Goal: Task Accomplishment & Management: Manage account settings

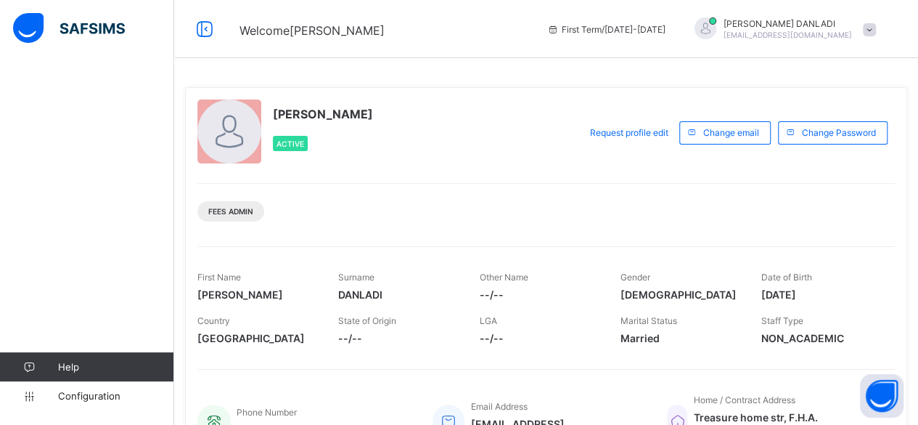
click at [70, 118] on div "Help Configuration" at bounding box center [87, 241] width 174 height 366
click at [209, 29] on icon at bounding box center [204, 29] width 25 height 21
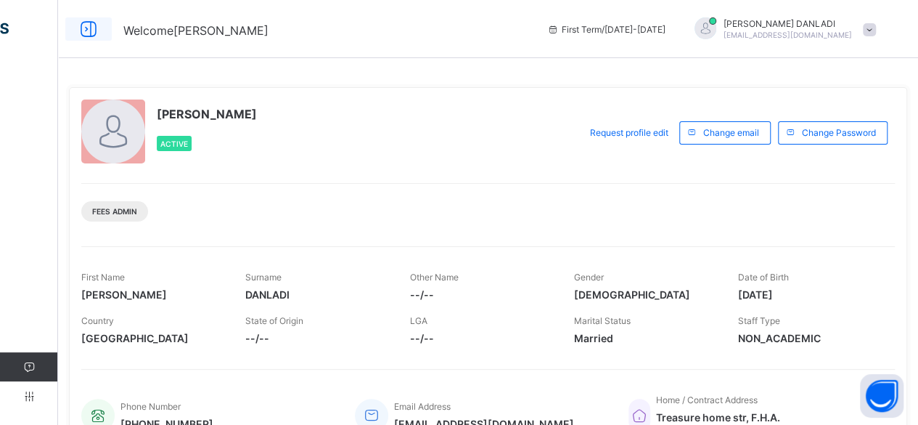
click at [86, 30] on icon at bounding box center [88, 29] width 25 height 21
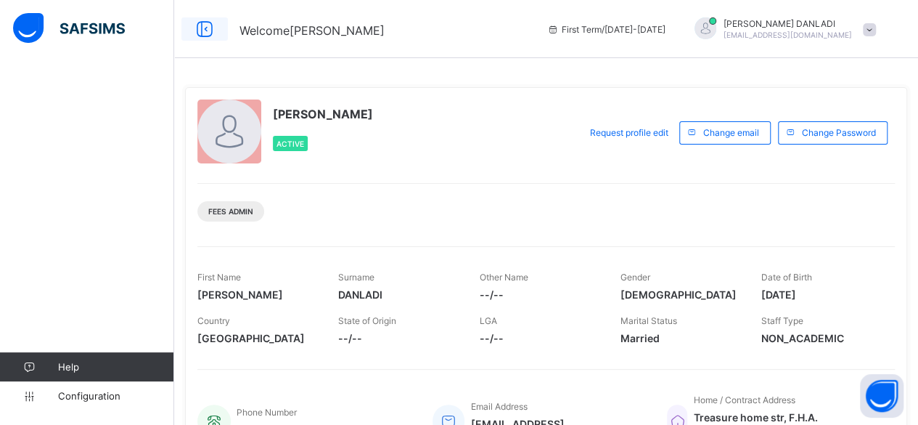
click at [86, 30] on img at bounding box center [69, 28] width 112 height 30
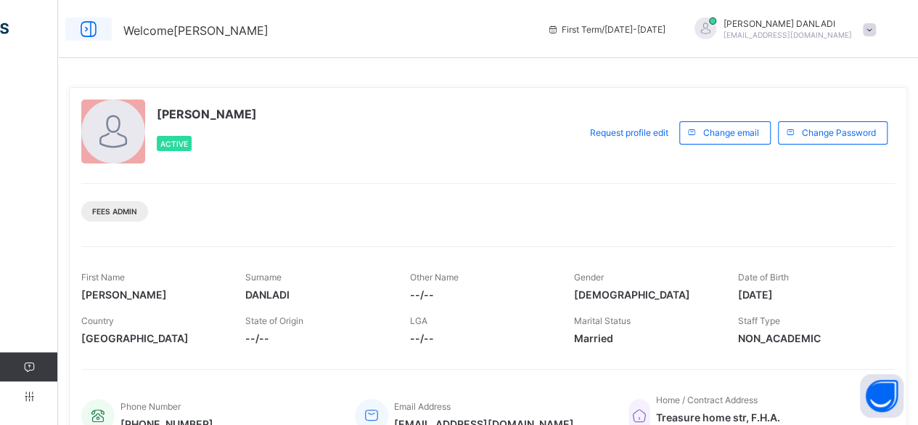
click at [86, 30] on icon at bounding box center [88, 29] width 25 height 21
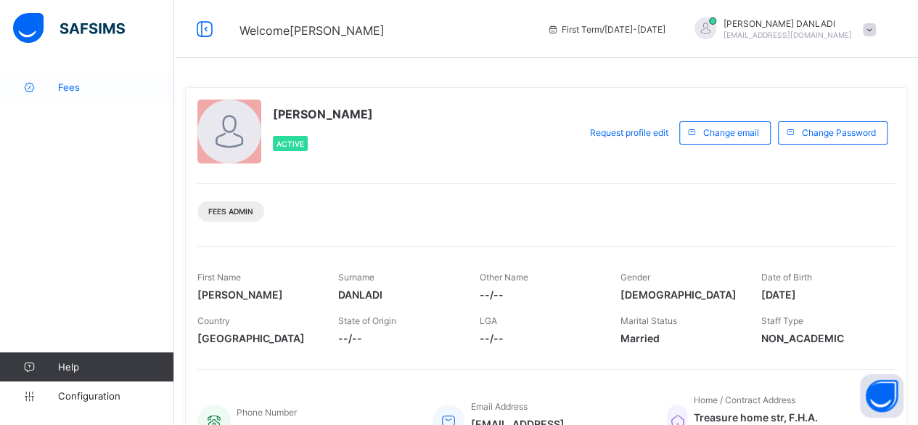
click at [70, 96] on link "Fees" at bounding box center [87, 87] width 174 height 29
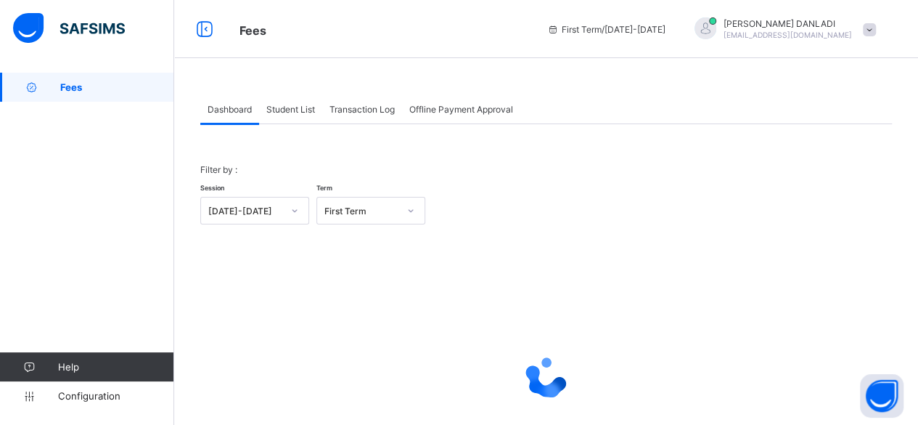
click at [295, 114] on div "Student List" at bounding box center [290, 108] width 63 height 29
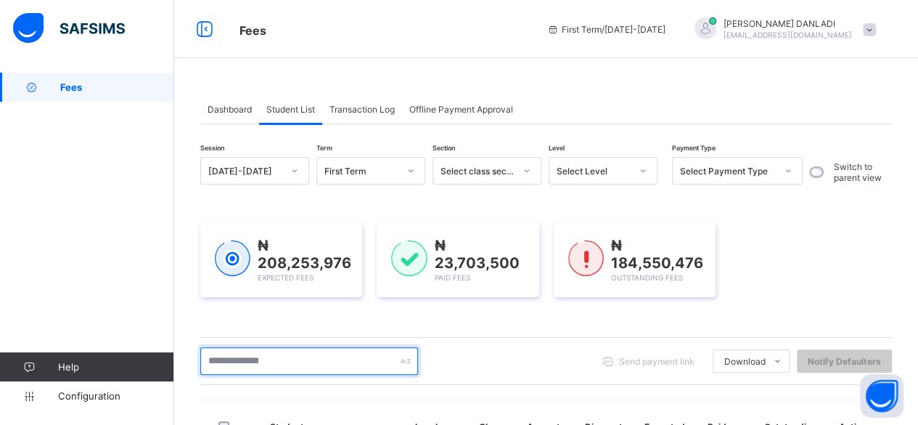
click at [334, 355] on input "text" at bounding box center [309, 361] width 218 height 28
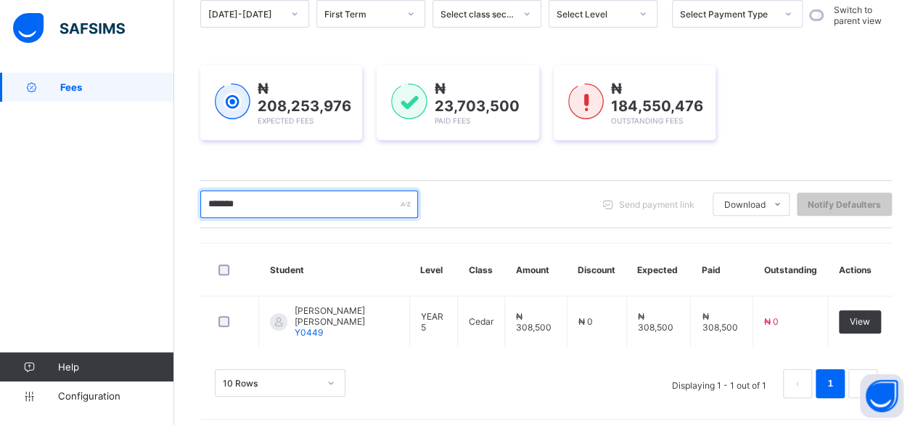
scroll to position [161, 0]
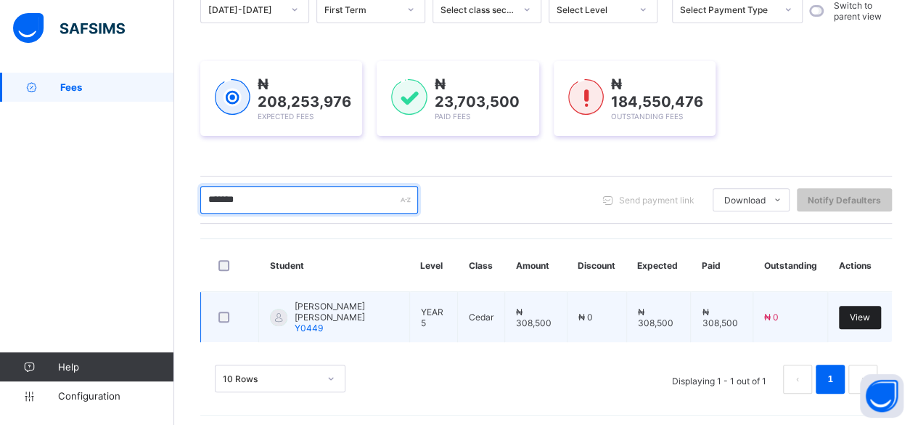
type input "*******"
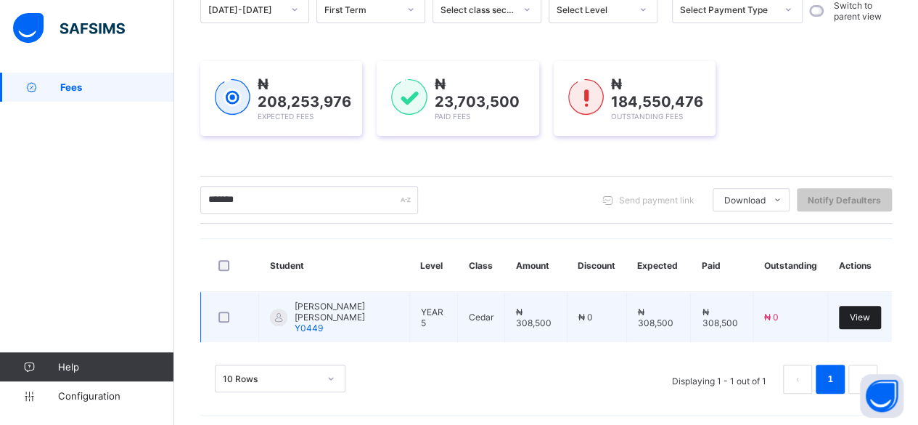
click at [870, 311] on span "View" at bounding box center [860, 316] width 20 height 11
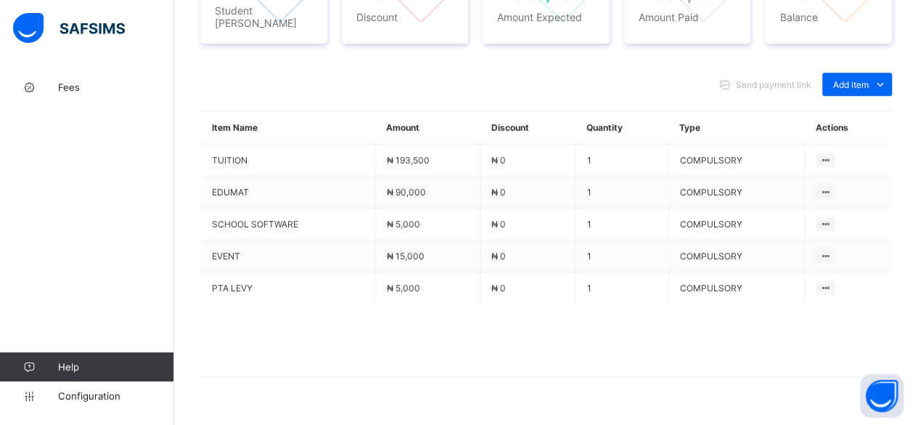
scroll to position [622, 0]
click at [861, 109] on div "Optional items" at bounding box center [856, 116] width 58 height 15
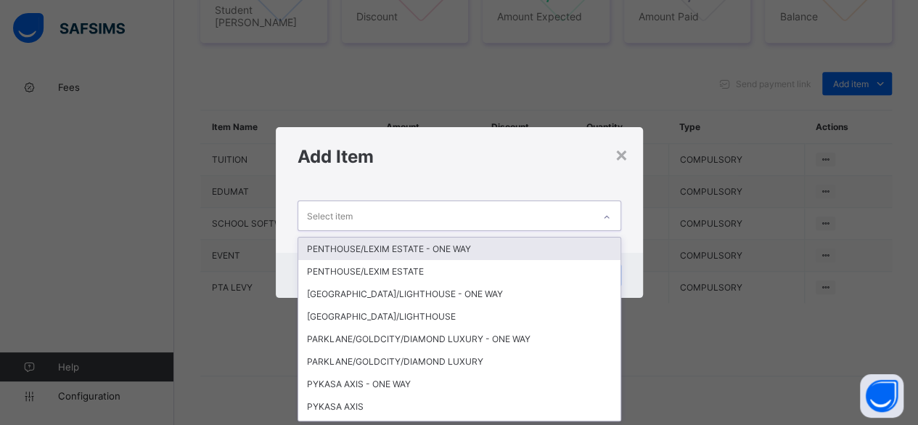
scroll to position [0, 0]
click at [536, 211] on div "Select item" at bounding box center [445, 215] width 295 height 28
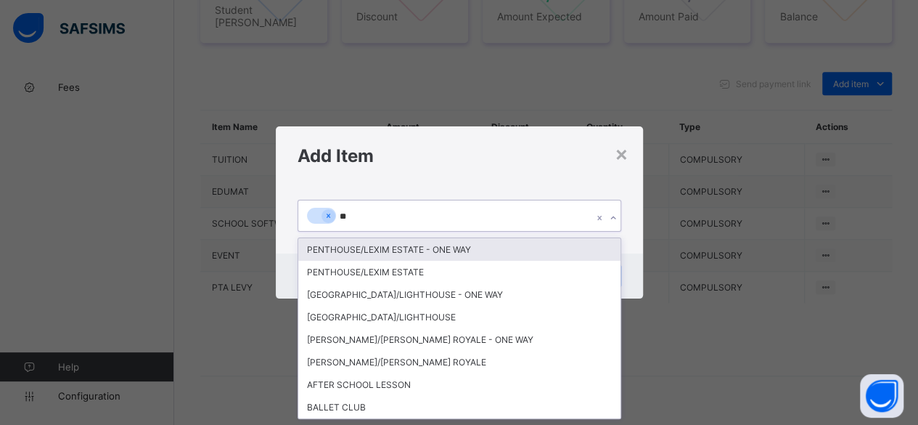
type input "***"
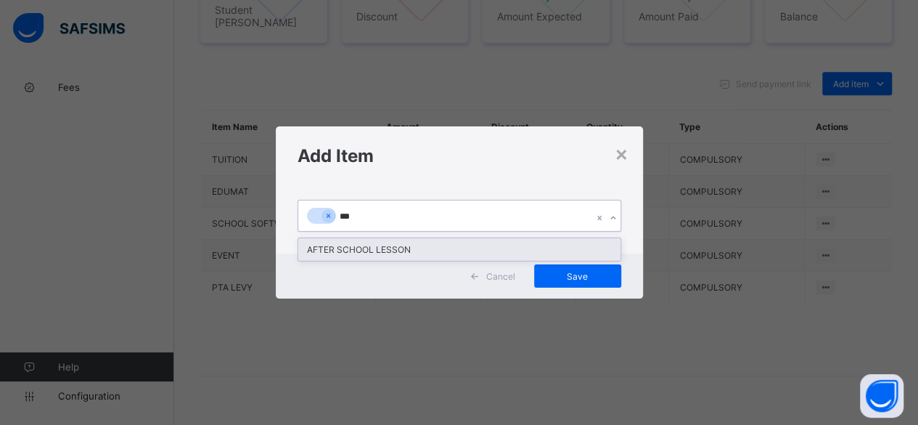
click at [419, 245] on div "AFTER SCHOOL LESSON" at bounding box center [459, 249] width 322 height 22
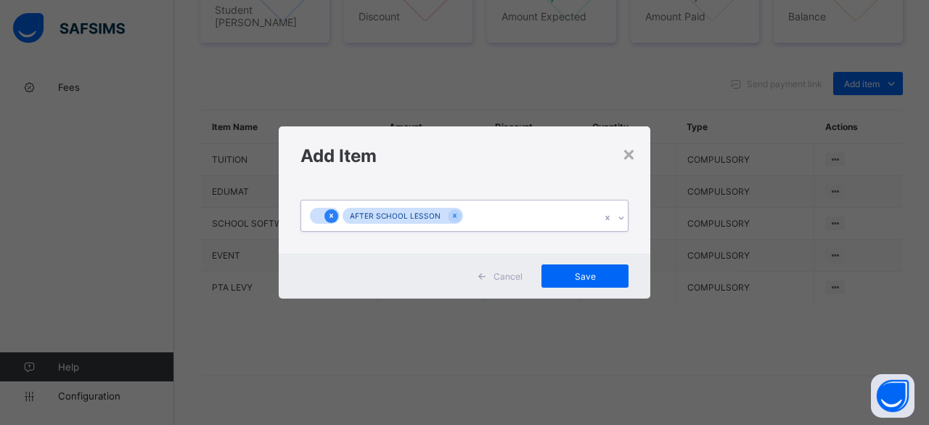
click at [329, 216] on icon at bounding box center [331, 215] width 8 height 10
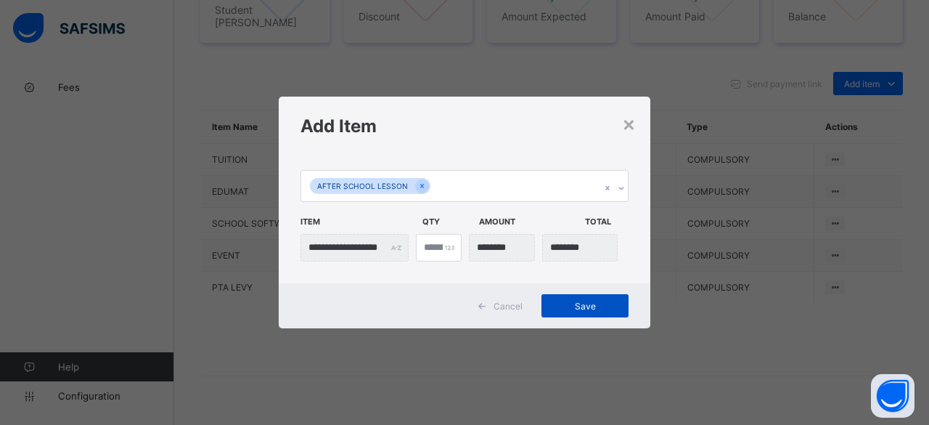
click at [583, 298] on div "Save" at bounding box center [584, 305] width 87 height 23
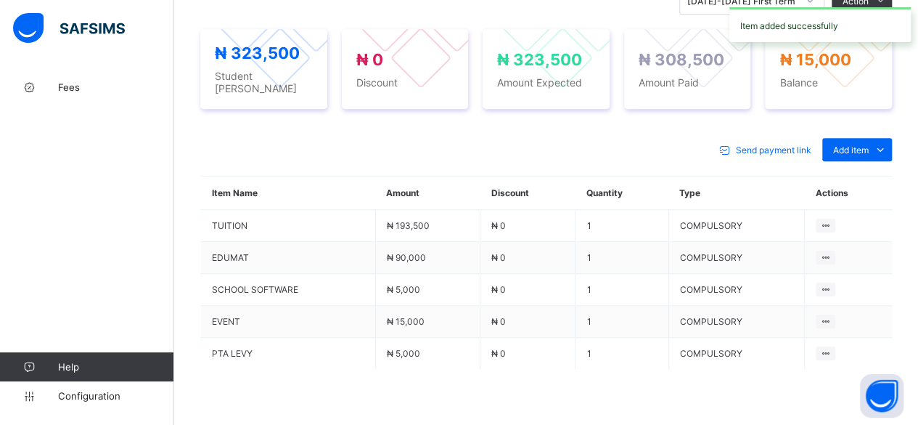
scroll to position [622, 0]
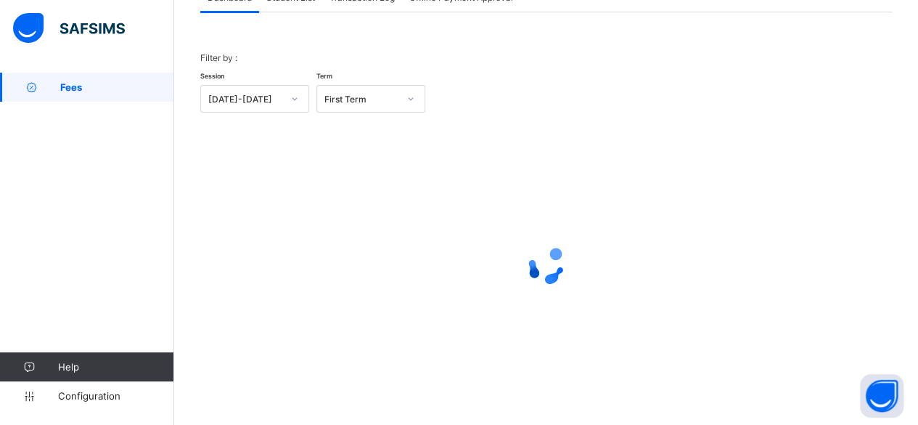
scroll to position [110, 0]
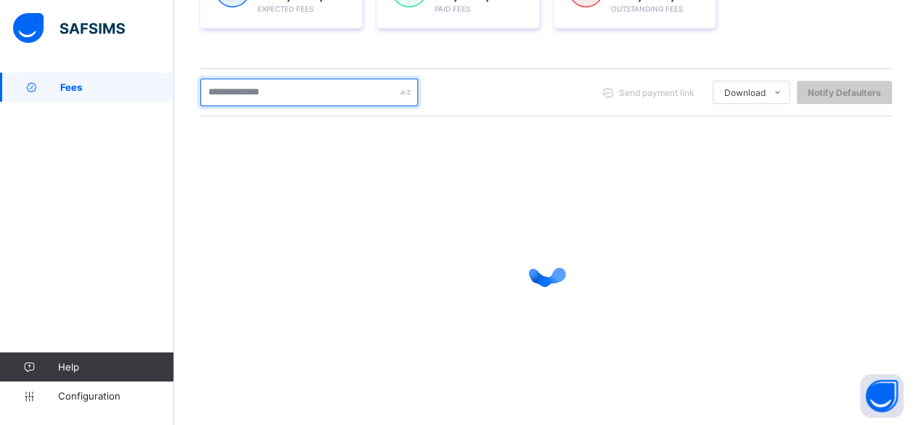
click at [284, 86] on input "text" at bounding box center [309, 92] width 218 height 28
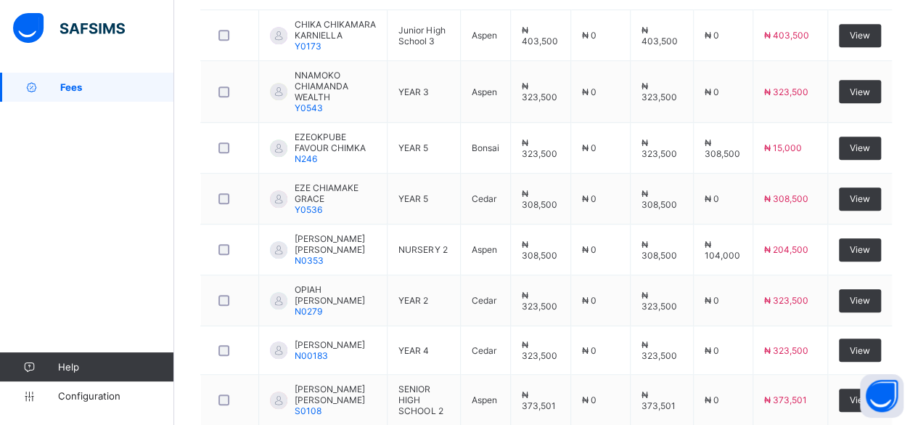
scroll to position [414, 0]
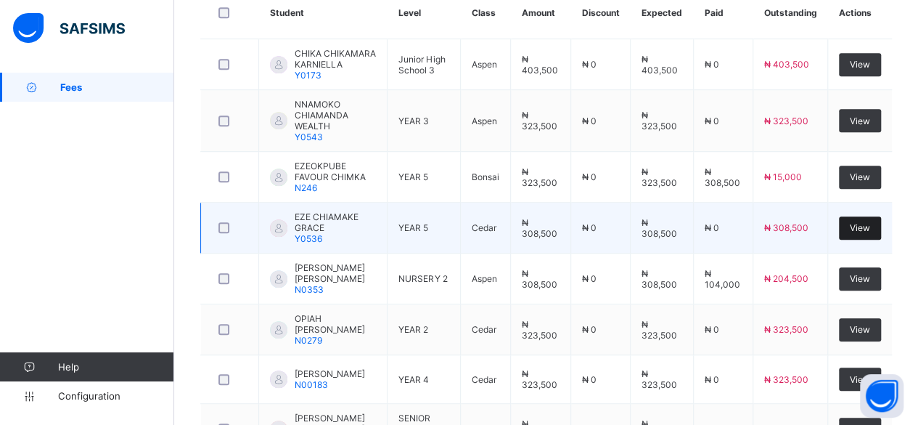
type input "********"
click at [869, 216] on div "View" at bounding box center [860, 227] width 42 height 23
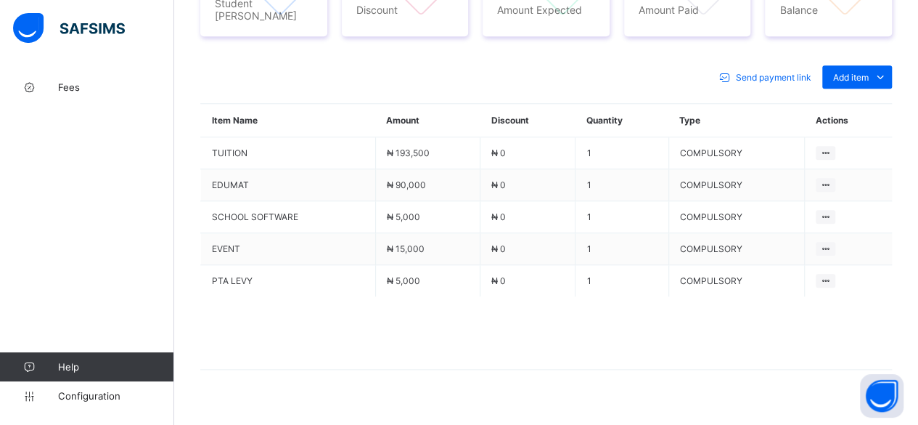
scroll to position [622, 0]
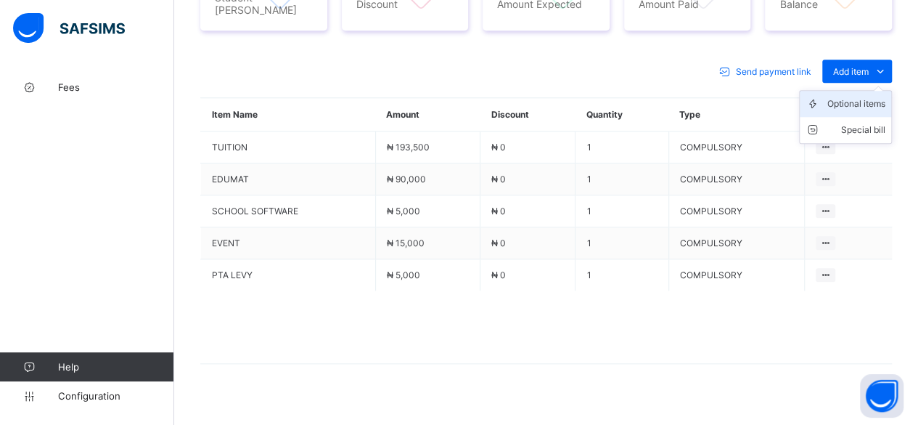
click at [885, 97] on div "Optional items" at bounding box center [856, 104] width 58 height 15
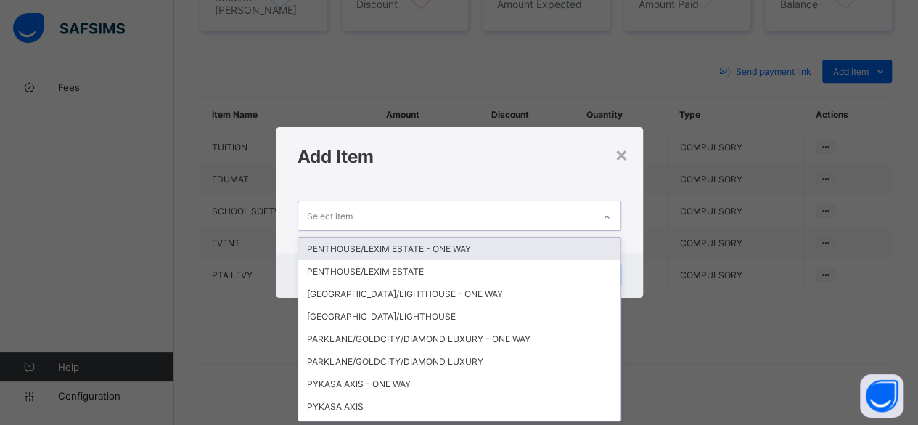
scroll to position [0, 0]
click at [584, 210] on div "Select item" at bounding box center [445, 215] width 295 height 28
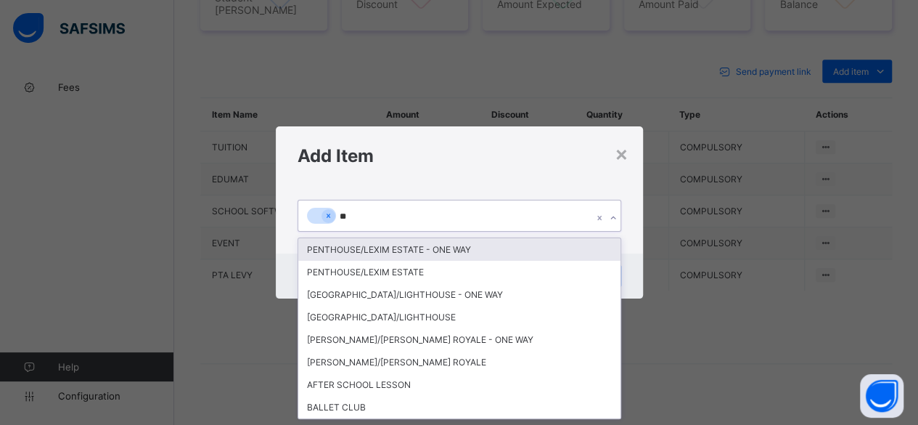
type input "***"
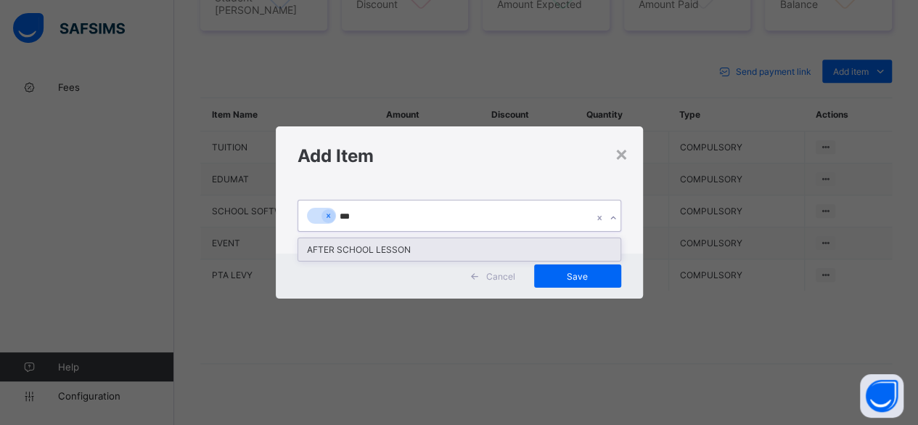
click at [475, 253] on div "AFTER SCHOOL LESSON" at bounding box center [459, 249] width 322 height 22
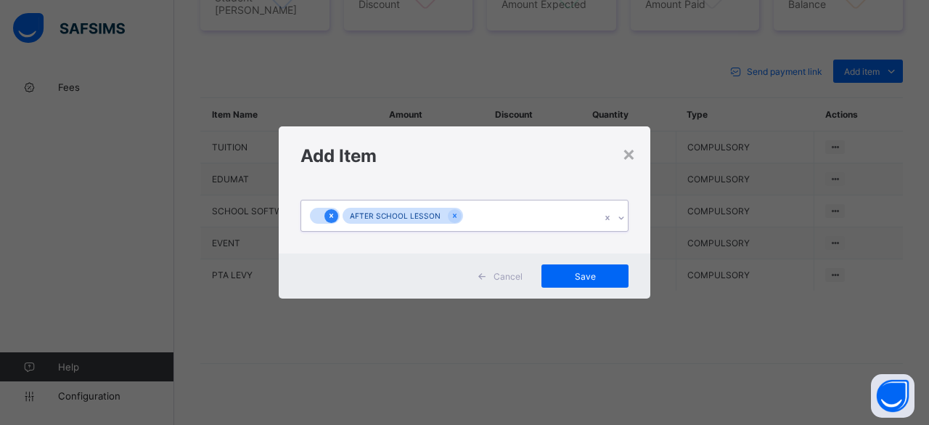
click at [329, 217] on icon at bounding box center [331, 215] width 8 height 10
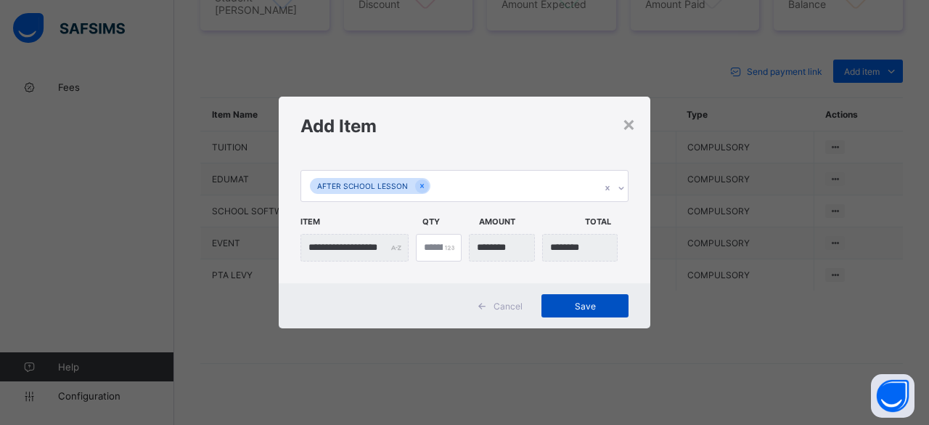
click at [576, 305] on span "Save" at bounding box center [584, 305] width 65 height 11
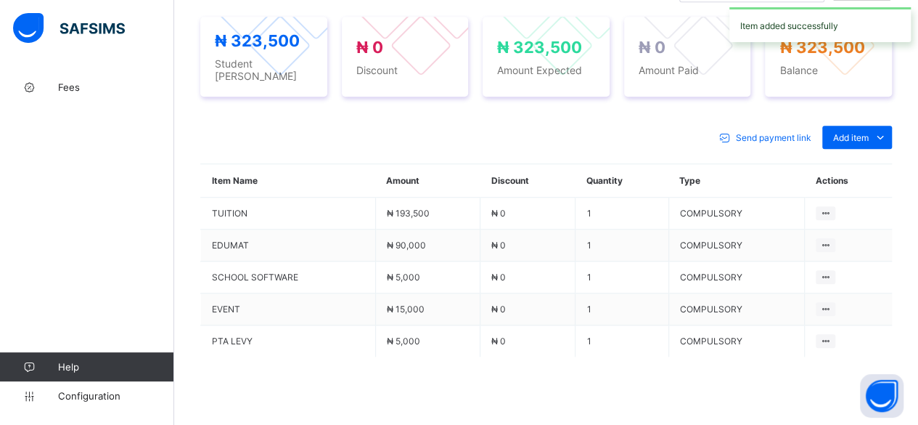
scroll to position [622, 0]
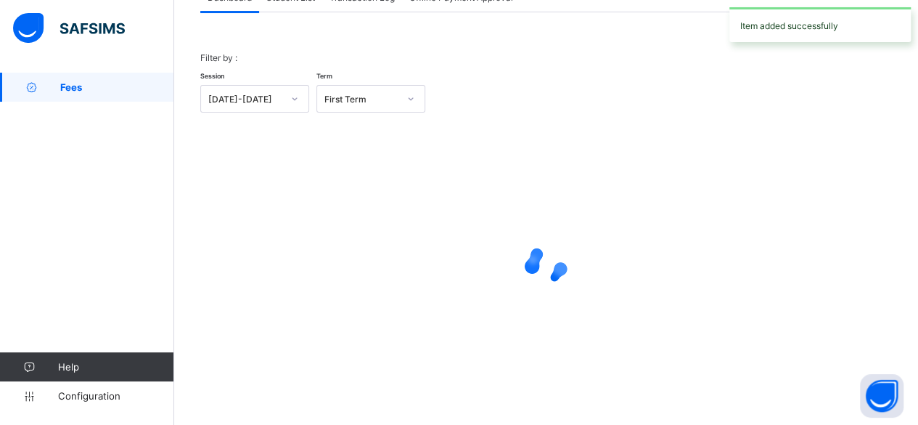
scroll to position [110, 0]
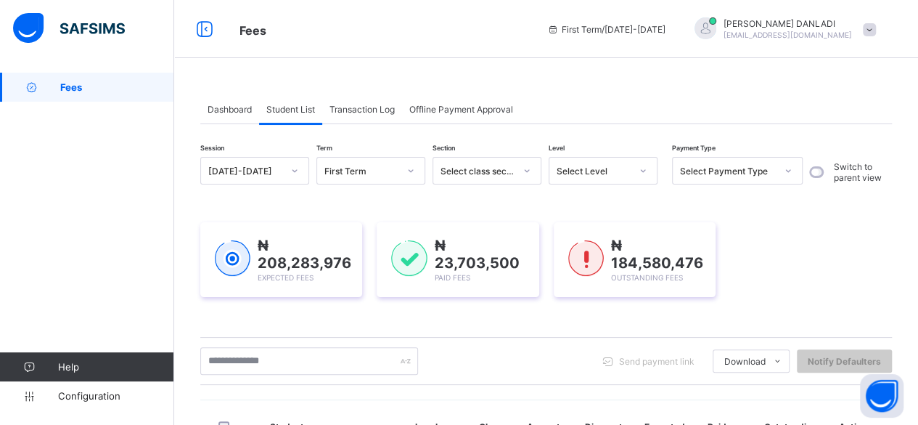
scroll to position [0, 0]
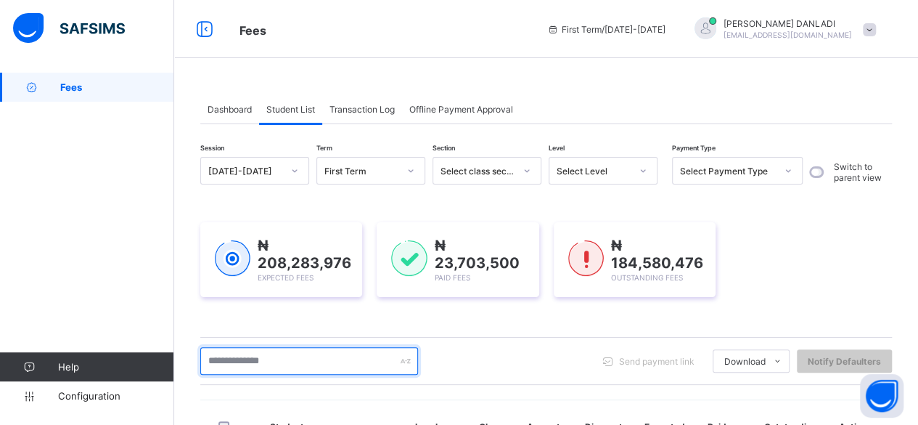
click at [393, 358] on input "text" at bounding box center [309, 361] width 218 height 28
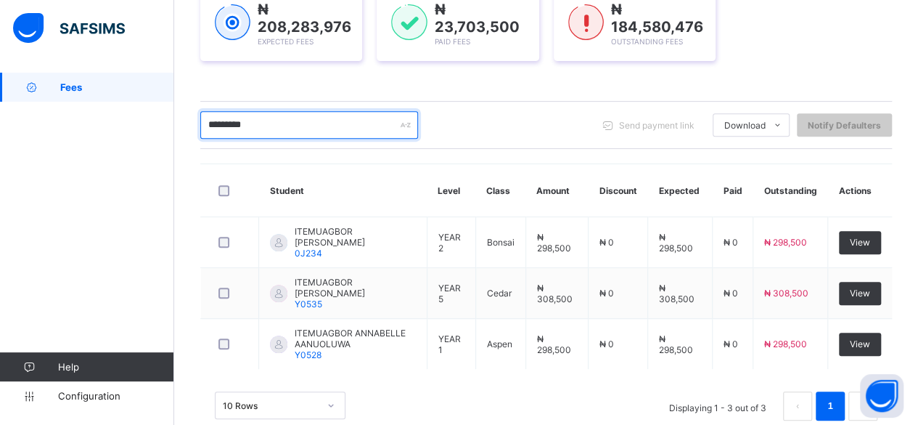
scroll to position [258, 0]
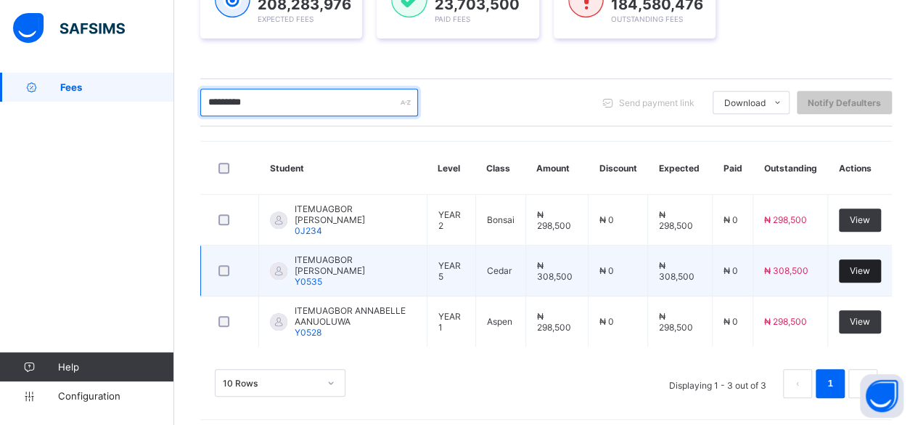
type input "*********"
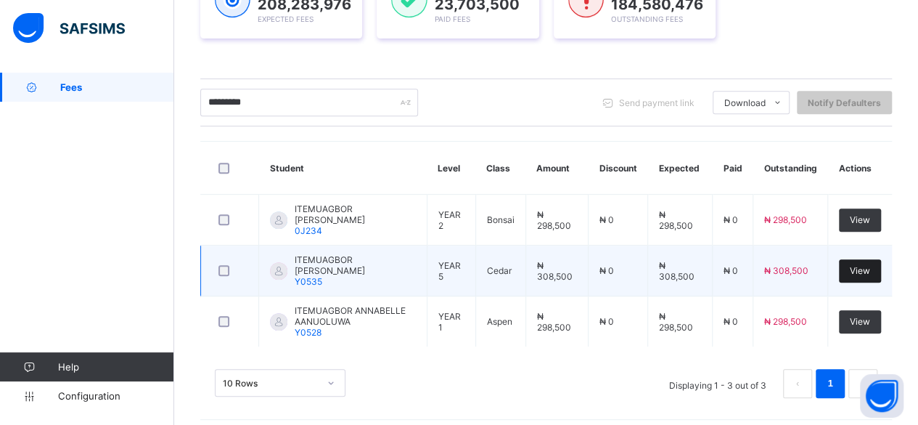
click at [866, 265] on span "View" at bounding box center [860, 270] width 20 height 11
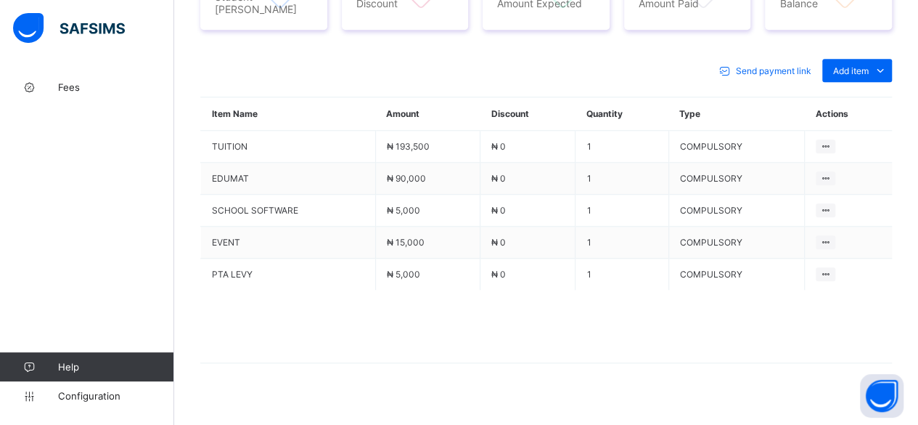
scroll to position [615, 0]
click at [882, 95] on div "Optional items" at bounding box center [856, 102] width 58 height 15
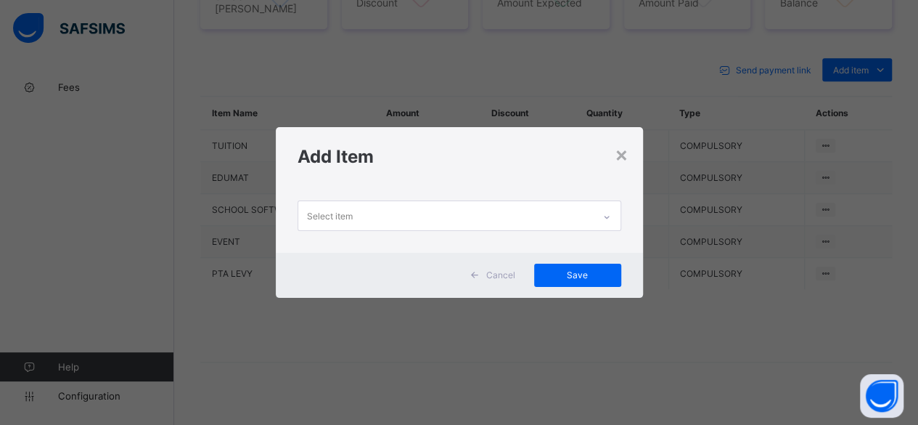
scroll to position [0, 0]
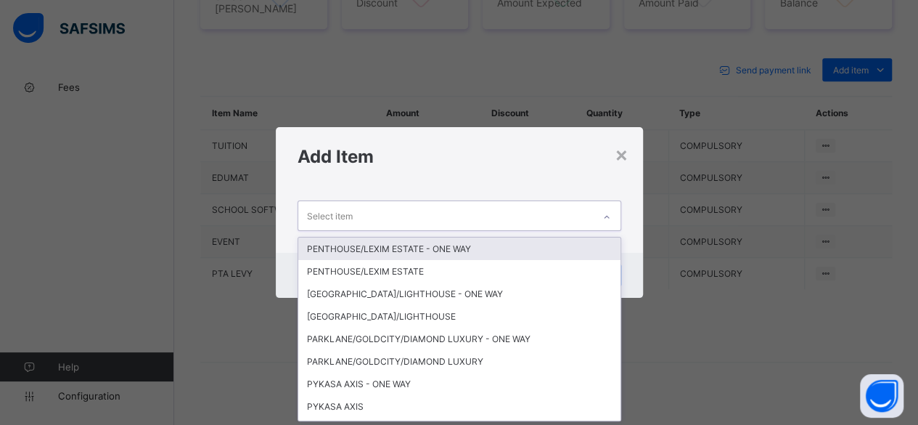
click at [479, 220] on div "Select item" at bounding box center [445, 215] width 295 height 28
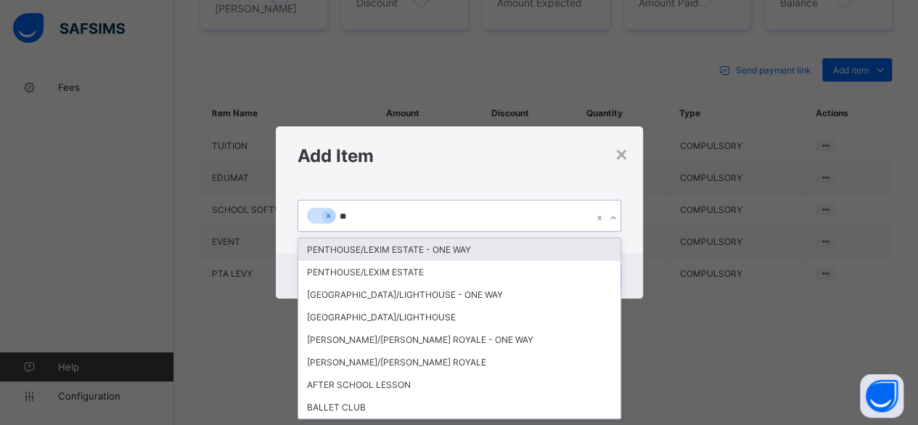
type input "***"
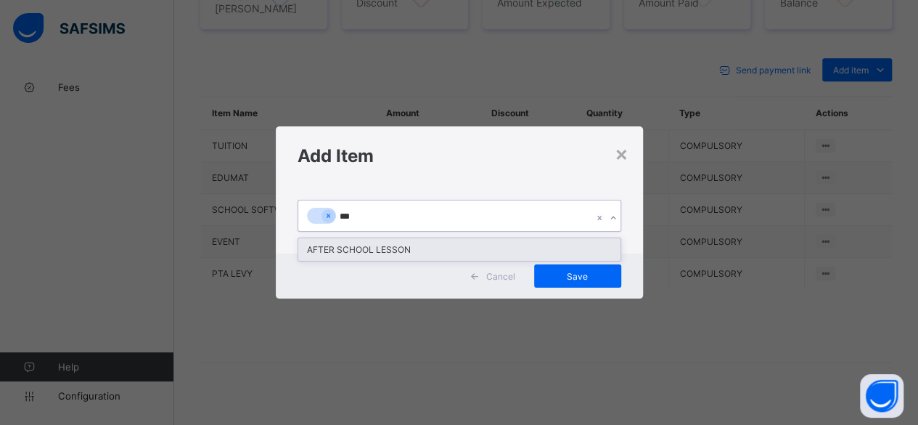
click at [443, 252] on div "AFTER SCHOOL LESSON" at bounding box center [459, 249] width 322 height 22
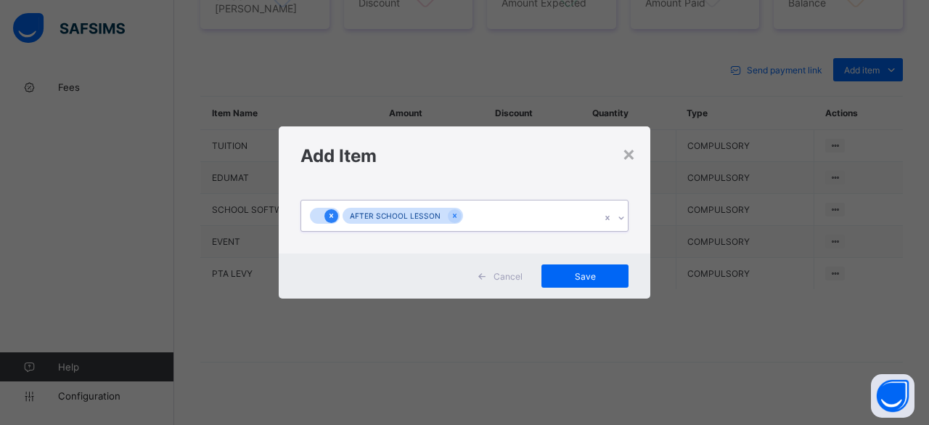
click at [330, 218] on icon at bounding box center [331, 215] width 8 height 10
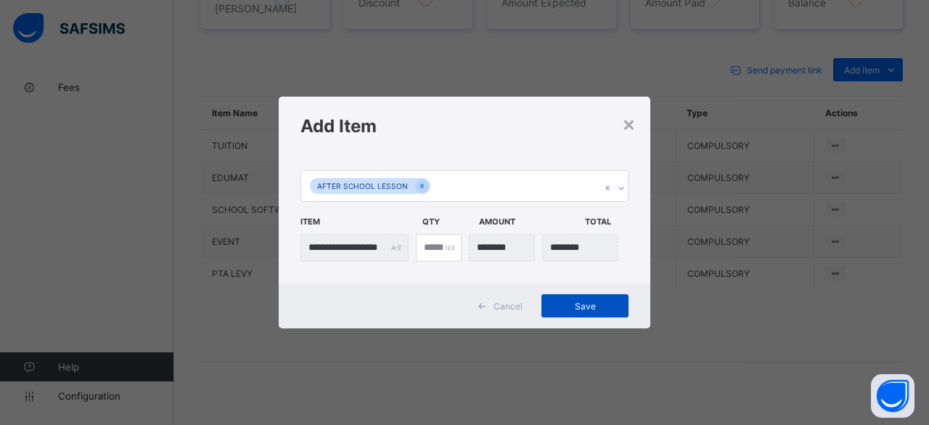
click at [573, 305] on span "Save" at bounding box center [584, 305] width 65 height 11
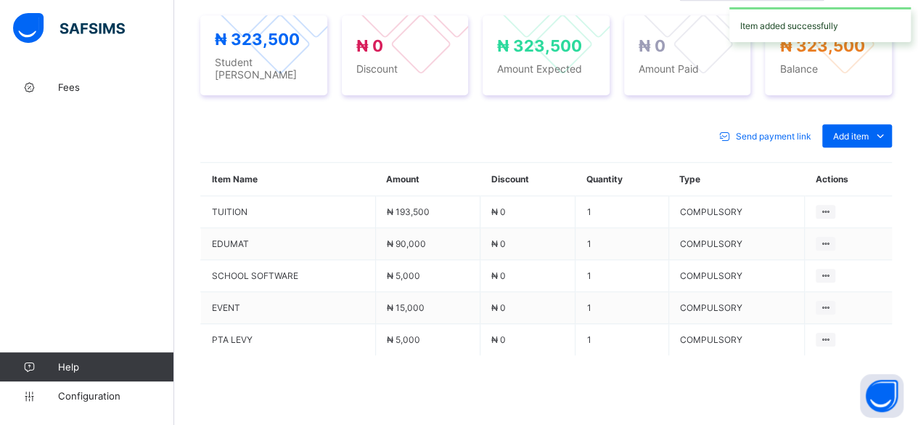
scroll to position [615, 0]
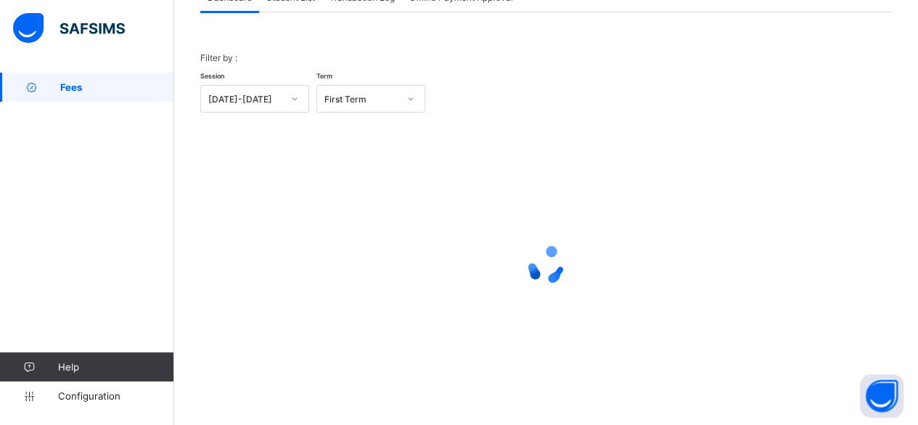
scroll to position [110, 0]
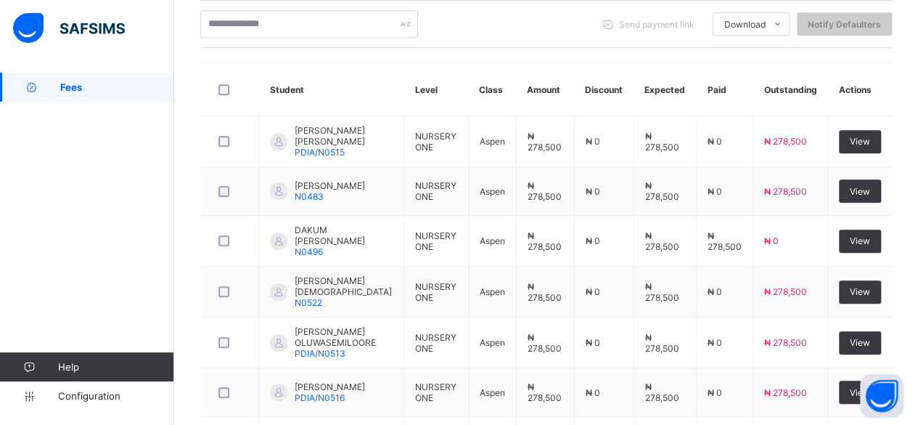
scroll to position [316, 0]
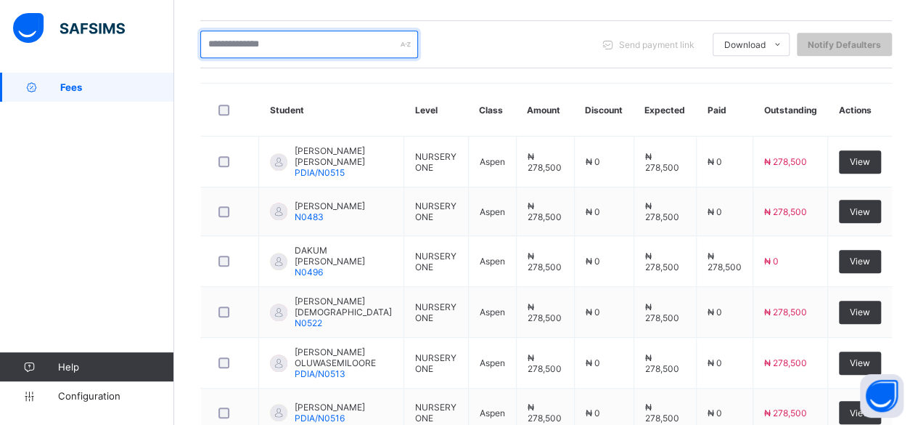
click at [303, 38] on input "text" at bounding box center [309, 44] width 218 height 28
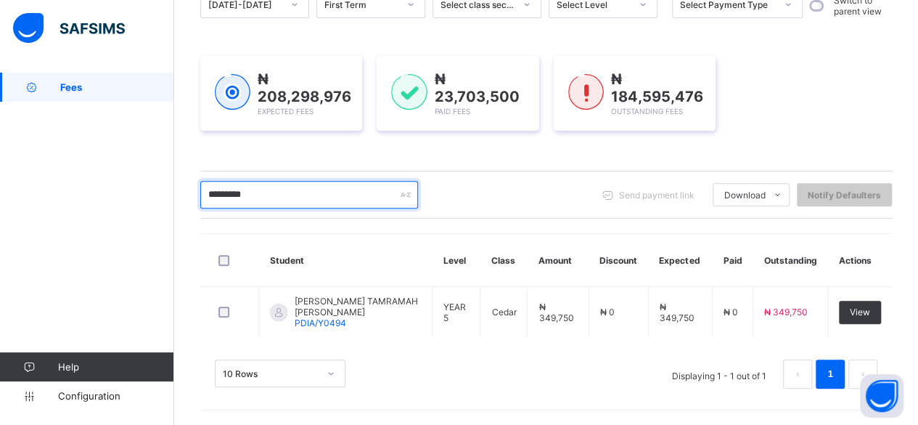
scroll to position [161, 0]
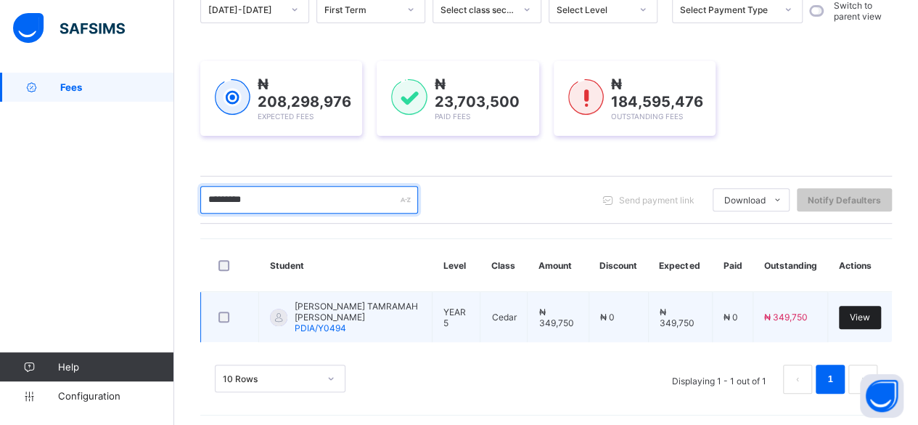
type input "*********"
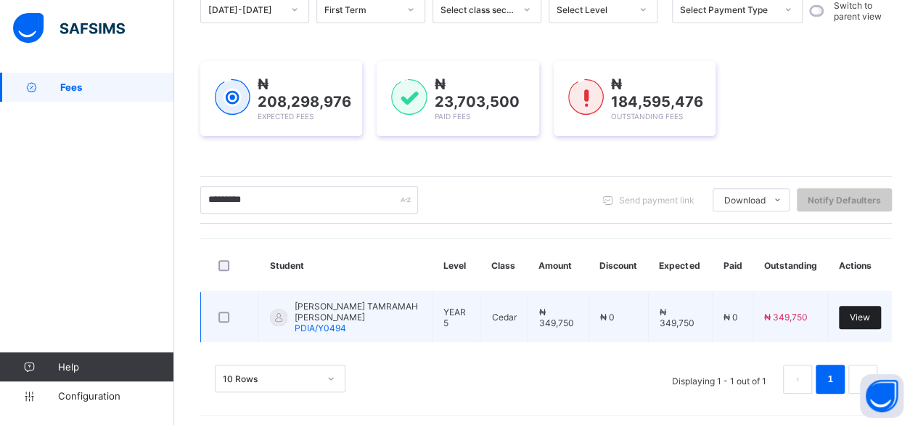
click at [869, 311] on span "View" at bounding box center [860, 316] width 20 height 11
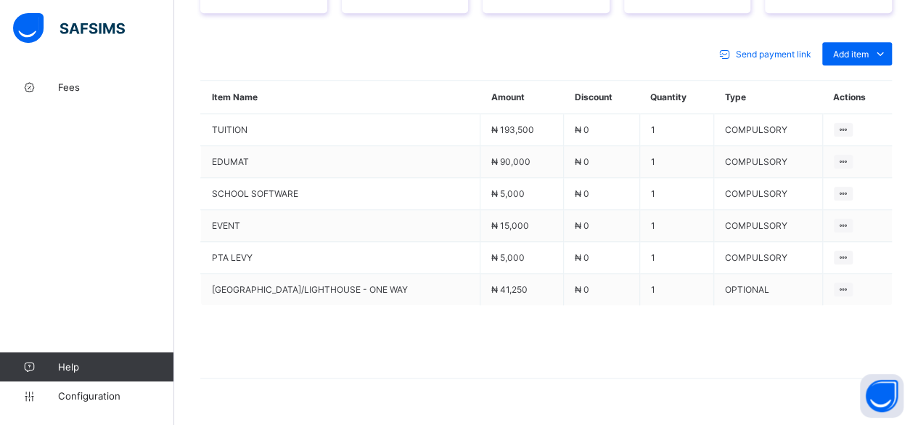
scroll to position [653, 0]
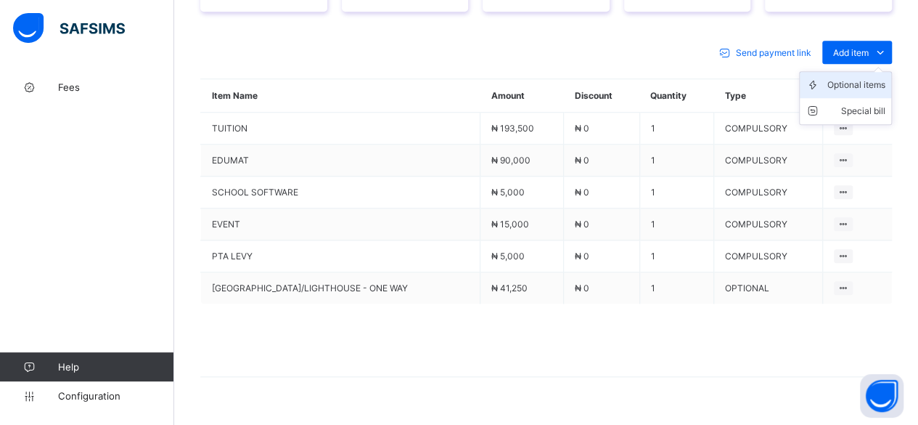
click at [881, 78] on div "Optional items" at bounding box center [856, 85] width 58 height 15
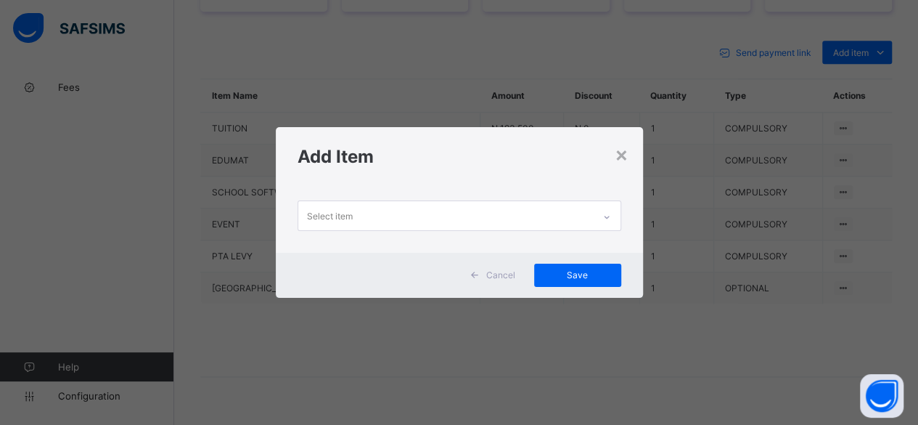
click at [576, 221] on div "Select item" at bounding box center [445, 215] width 295 height 28
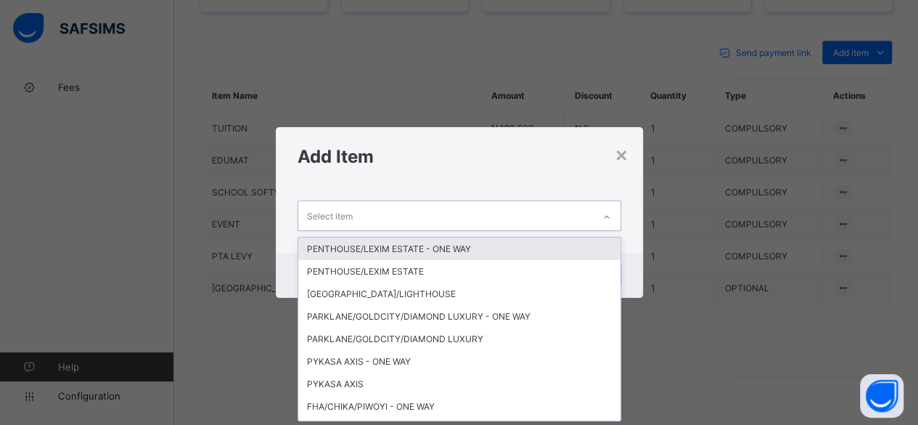
scroll to position [0, 0]
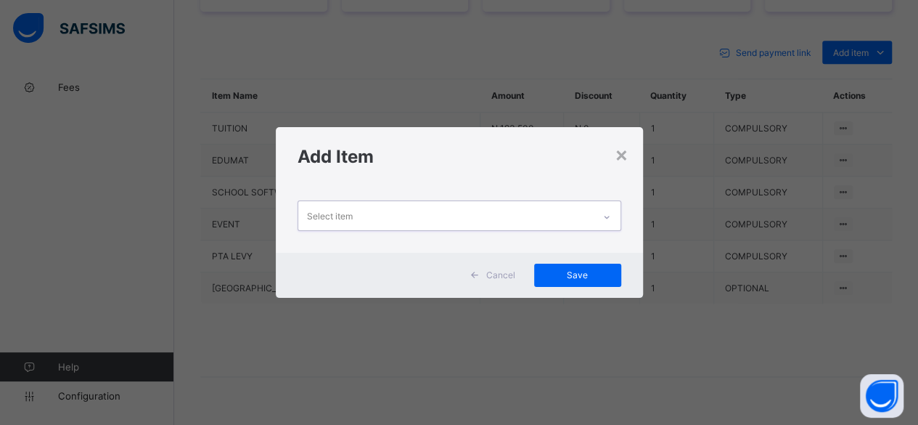
click at [576, 221] on div "Select item" at bounding box center [445, 215] width 295 height 28
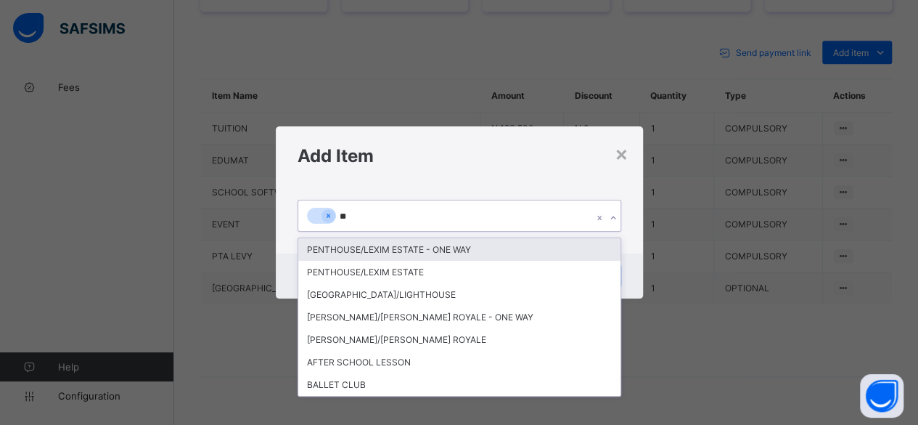
type input "***"
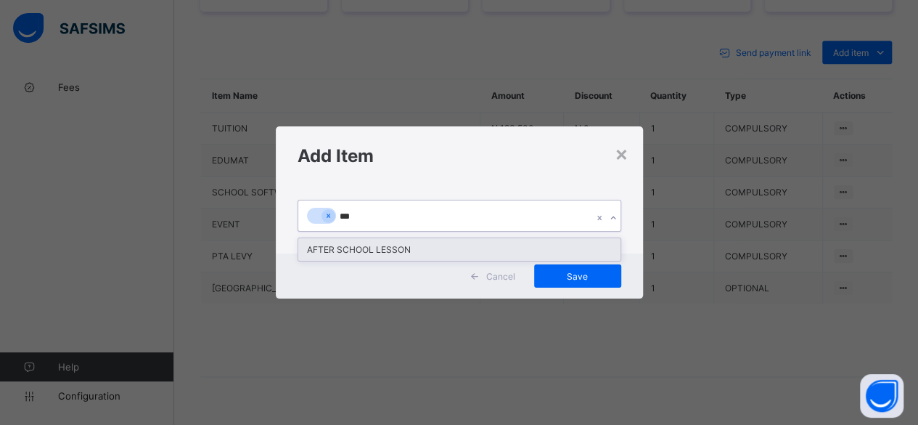
click at [530, 247] on div "AFTER SCHOOL LESSON" at bounding box center [459, 249] width 322 height 22
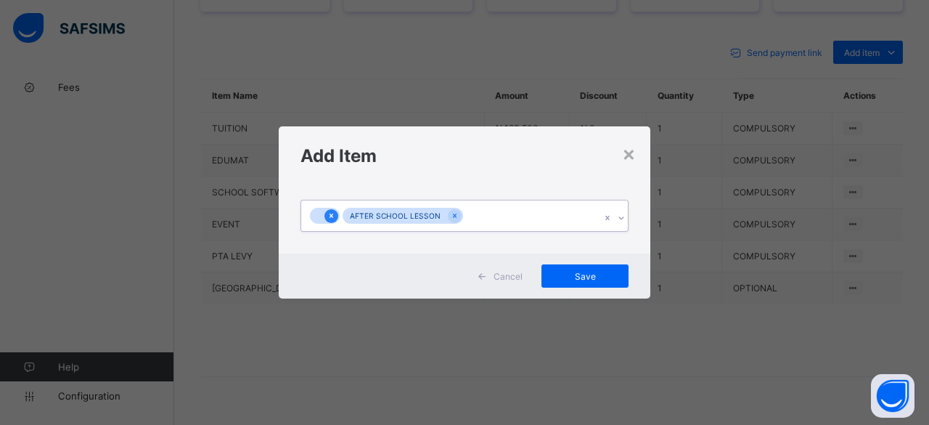
click at [334, 214] on icon at bounding box center [331, 215] width 8 height 10
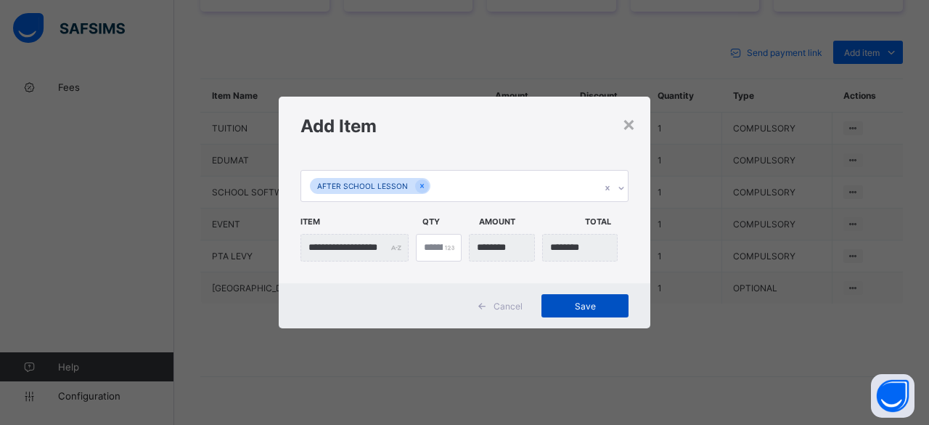
click at [608, 312] on div "Save" at bounding box center [584, 305] width 87 height 23
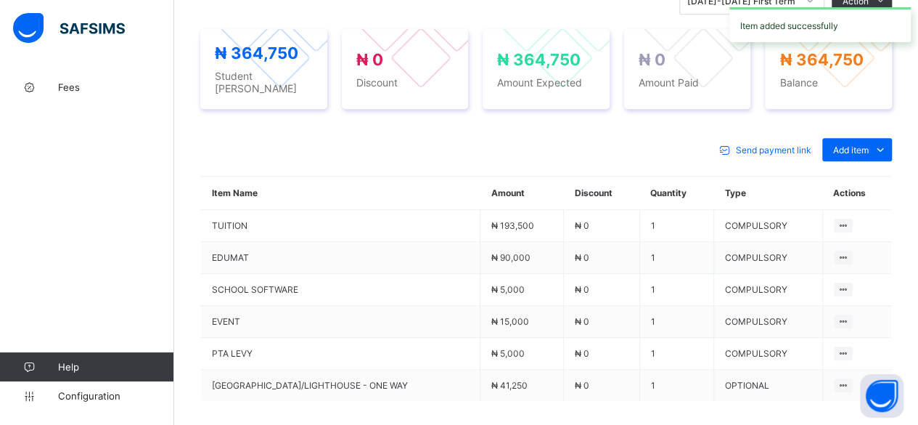
scroll to position [653, 0]
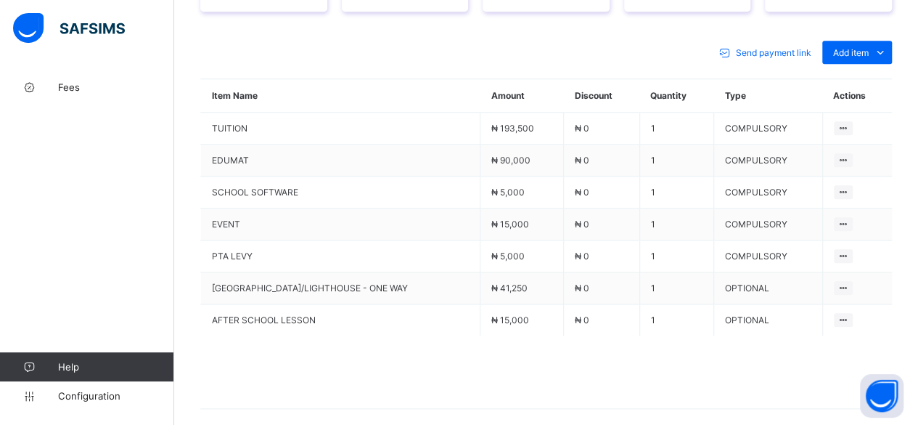
scroll to position [110, 0]
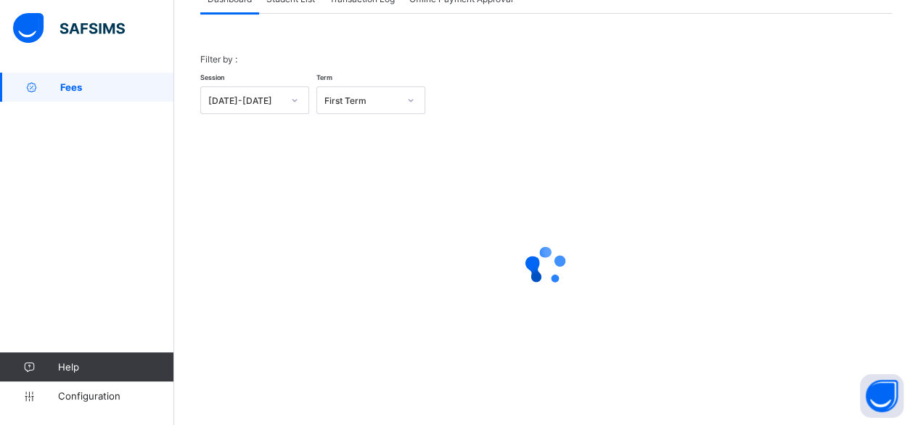
click at [293, 14] on div "Filter by : Session [DATE]-[DATE] Term First Term × Fees Configuration Status B…" at bounding box center [546, 209] width 692 height 390
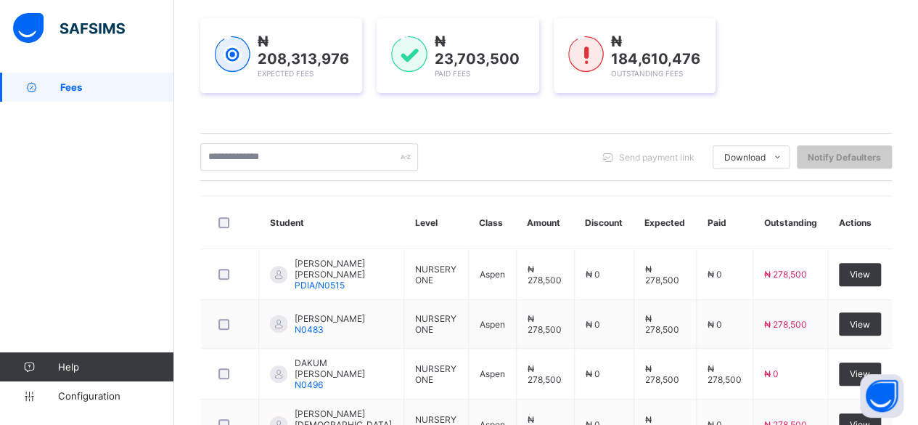
scroll to position [200, 0]
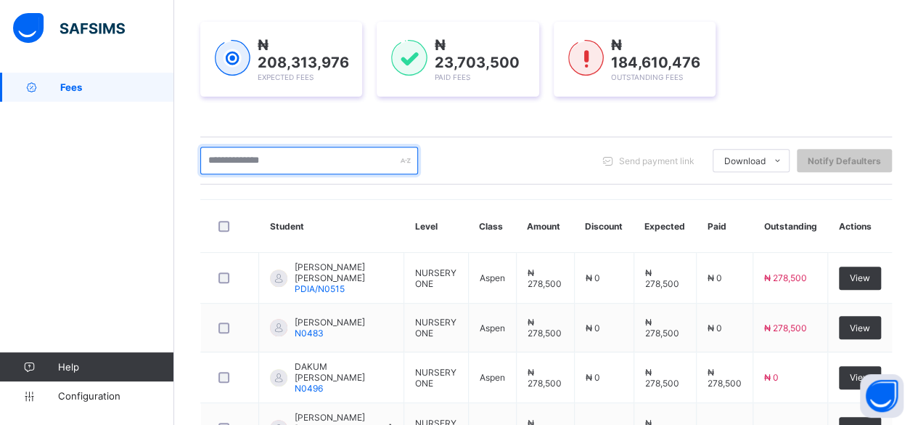
click at [387, 158] on input "text" at bounding box center [309, 161] width 218 height 28
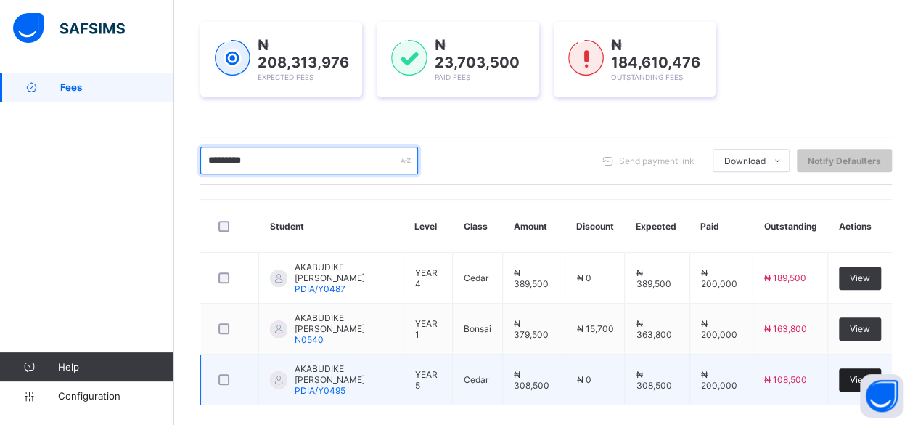
type input "*********"
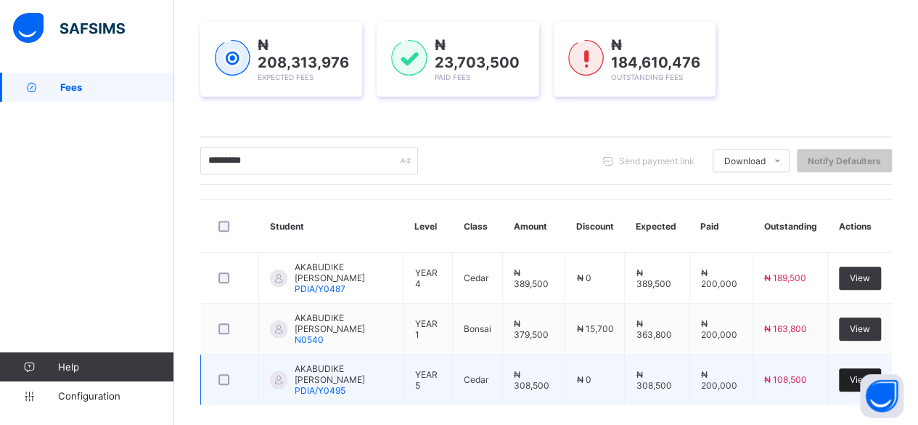
click at [869, 374] on span "View" at bounding box center [860, 379] width 20 height 11
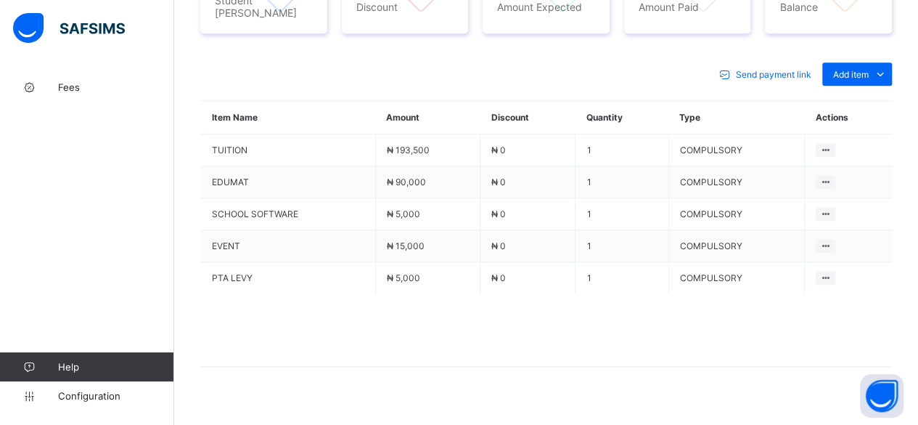
scroll to position [615, 0]
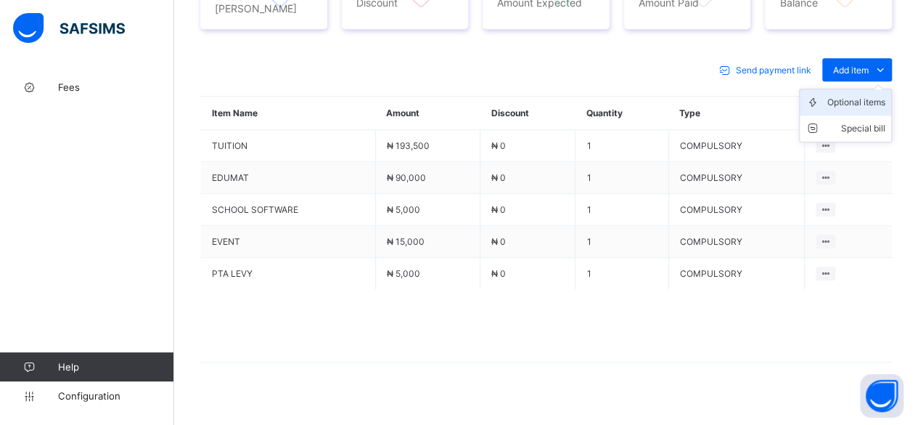
click at [881, 99] on li "Optional items" at bounding box center [845, 102] width 91 height 26
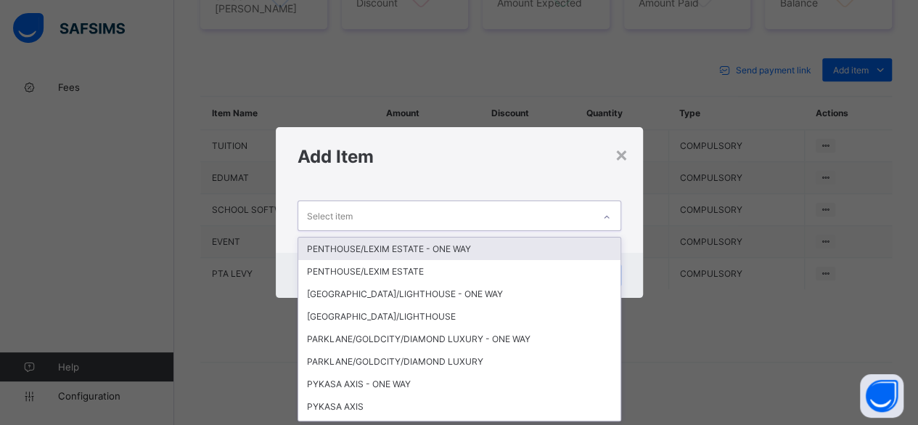
scroll to position [0, 0]
click at [570, 205] on div "Select item" at bounding box center [445, 215] width 295 height 28
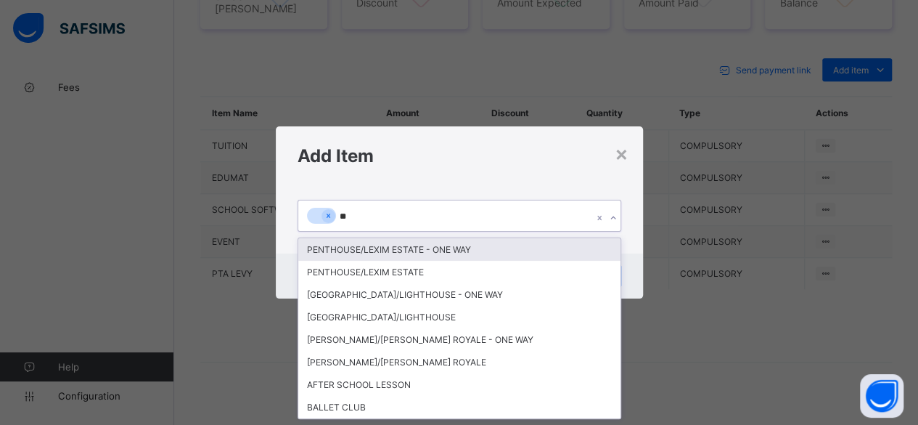
type input "***"
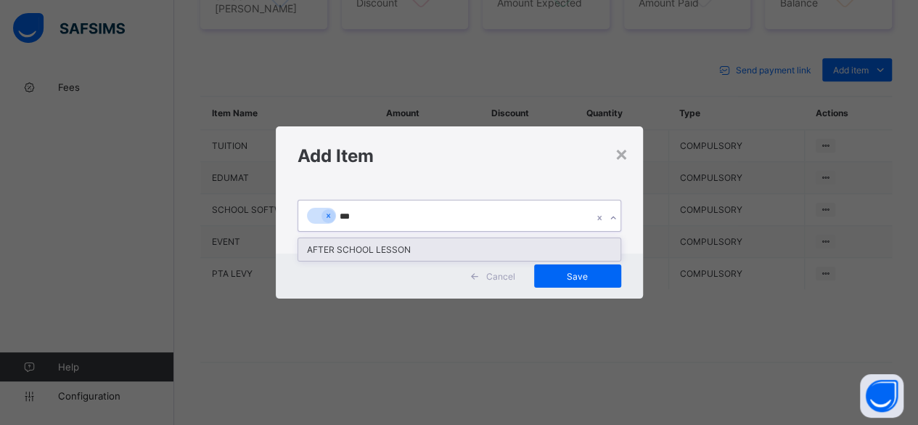
click at [485, 247] on div "AFTER SCHOOL LESSON" at bounding box center [459, 249] width 322 height 22
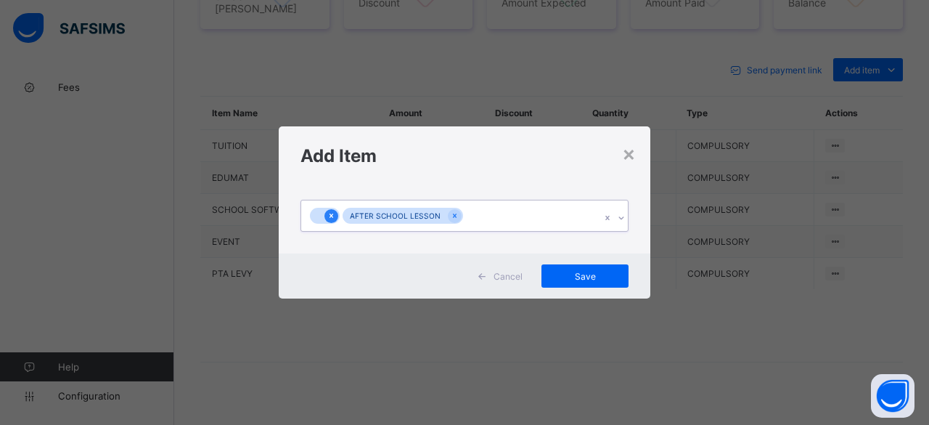
click at [326, 211] on div at bounding box center [331, 216] width 14 height 14
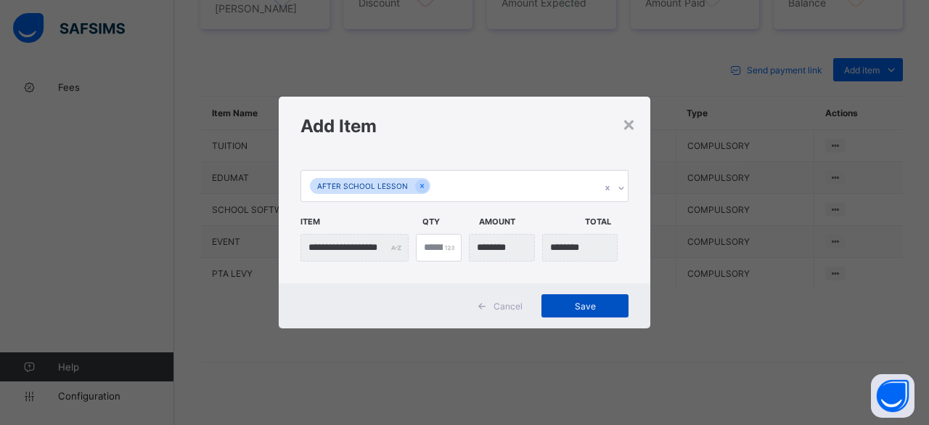
click at [564, 305] on span "Save" at bounding box center [584, 305] width 65 height 11
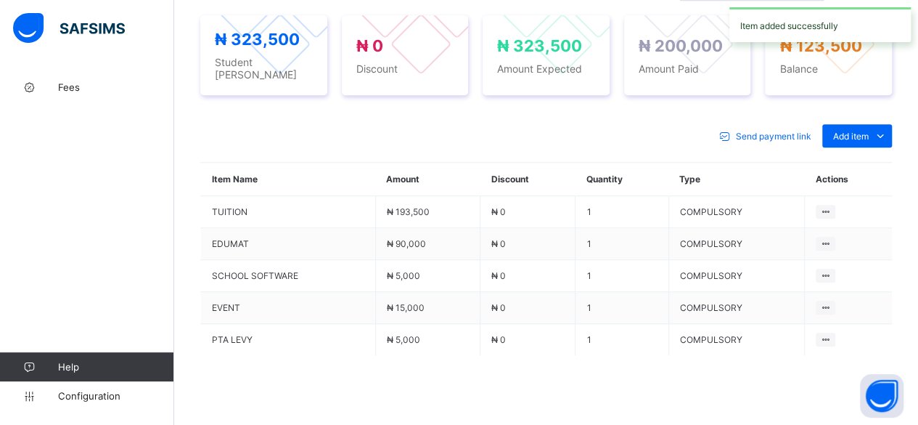
scroll to position [615, 0]
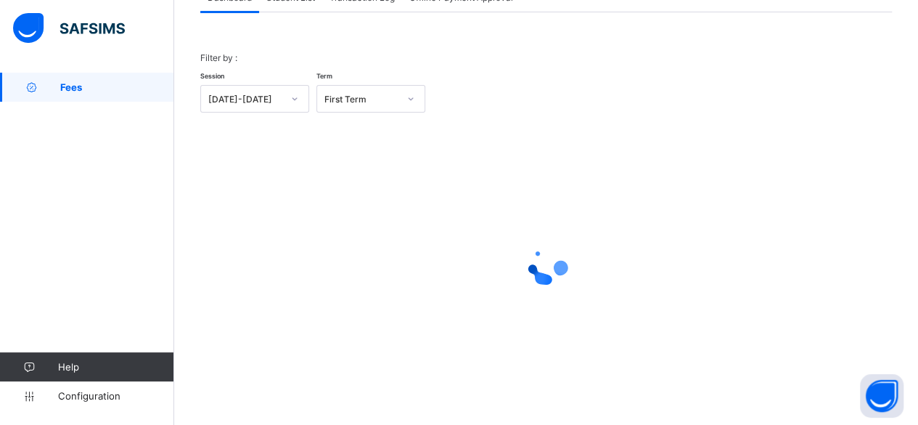
scroll to position [110, 0]
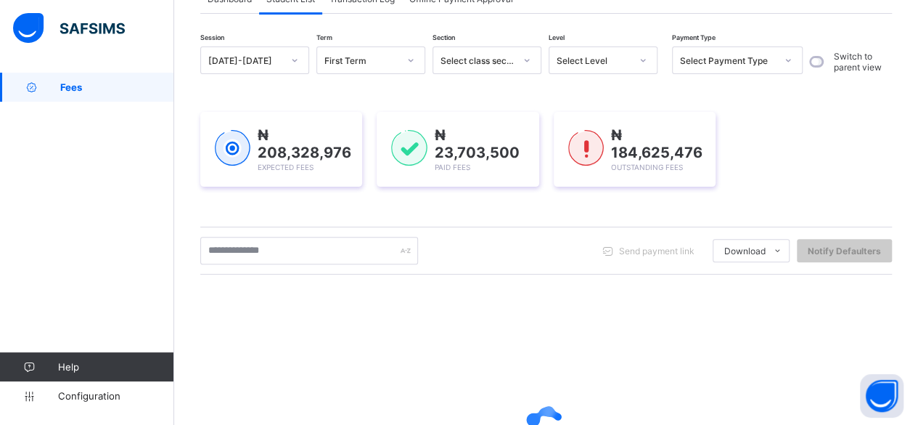
scroll to position [268, 0]
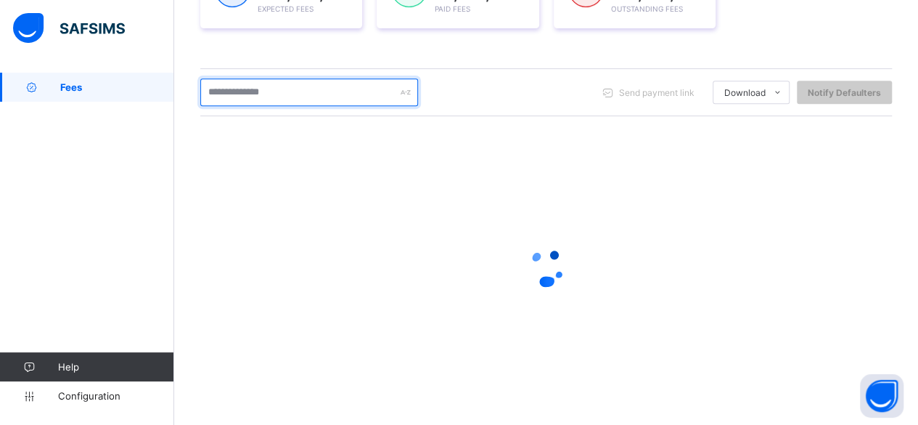
click at [311, 97] on input "text" at bounding box center [309, 92] width 218 height 28
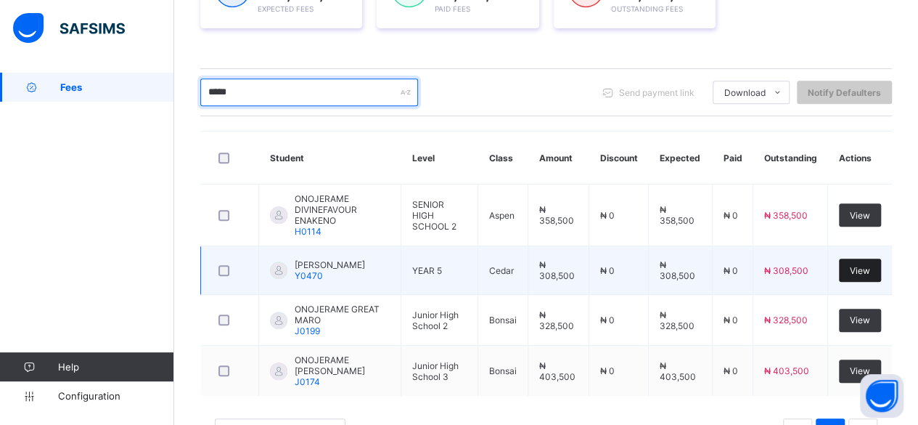
type input "*****"
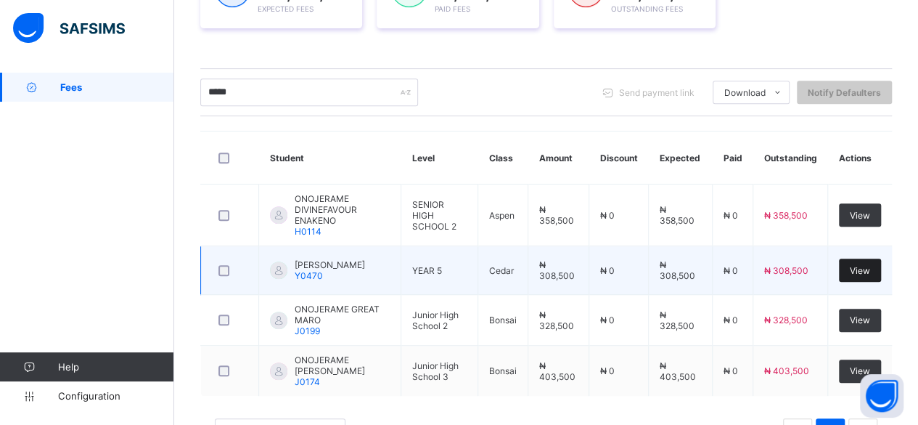
click at [862, 265] on span "View" at bounding box center [860, 270] width 20 height 11
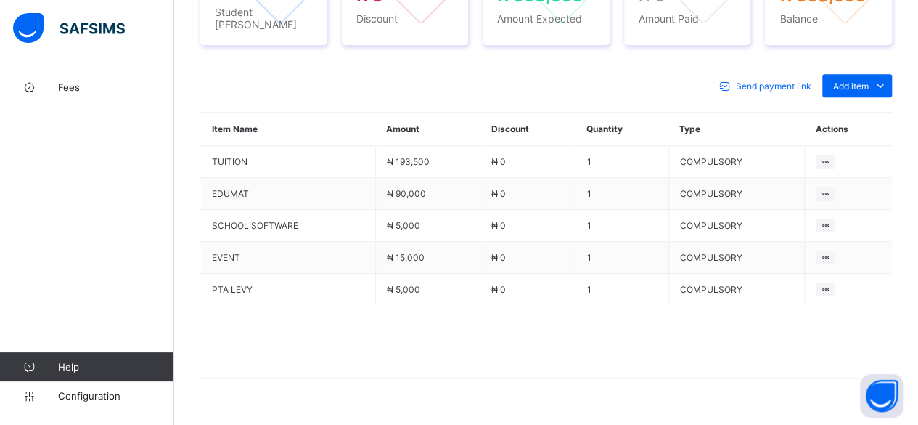
scroll to position [615, 0]
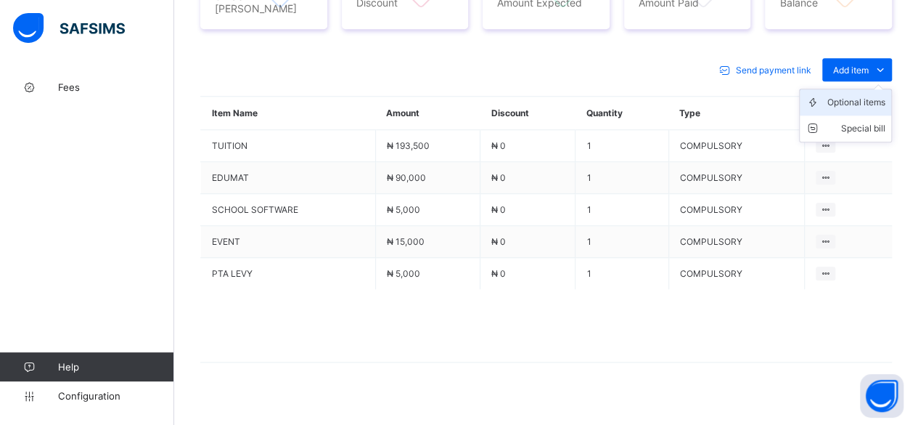
click at [885, 95] on div "Optional items" at bounding box center [856, 102] width 58 height 15
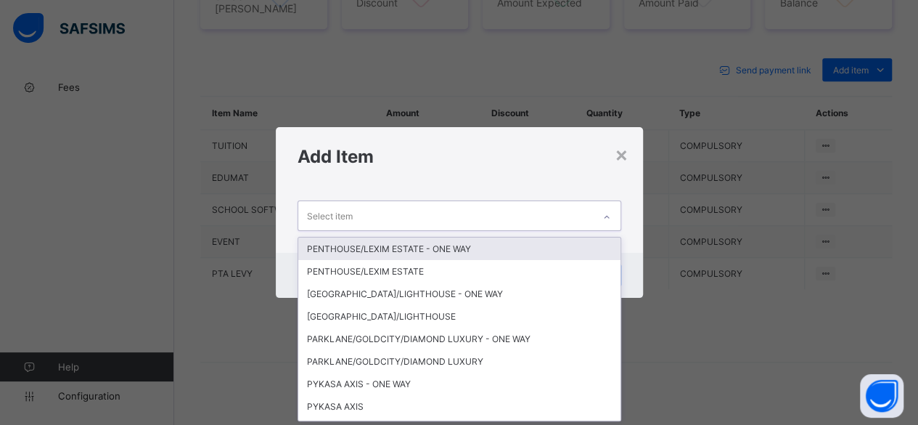
scroll to position [0, 0]
click at [534, 217] on div "Select item" at bounding box center [445, 215] width 295 height 28
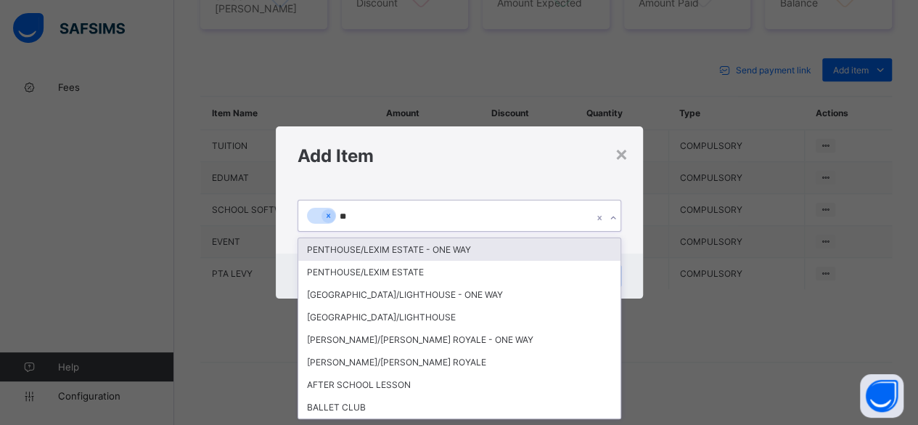
type input "***"
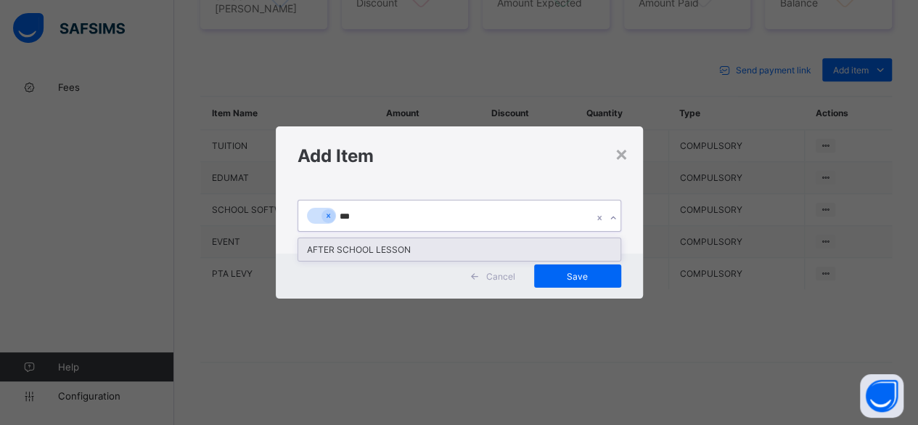
click at [500, 247] on div "AFTER SCHOOL LESSON" at bounding box center [459, 249] width 322 height 22
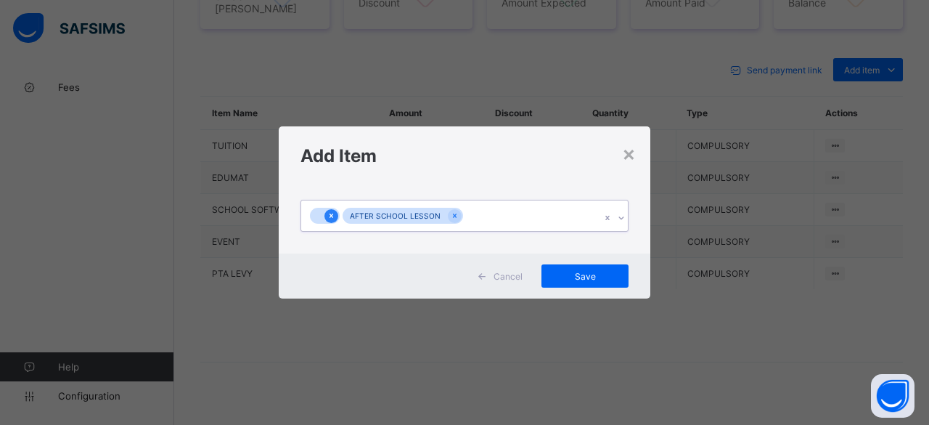
click at [330, 212] on icon at bounding box center [331, 215] width 8 height 10
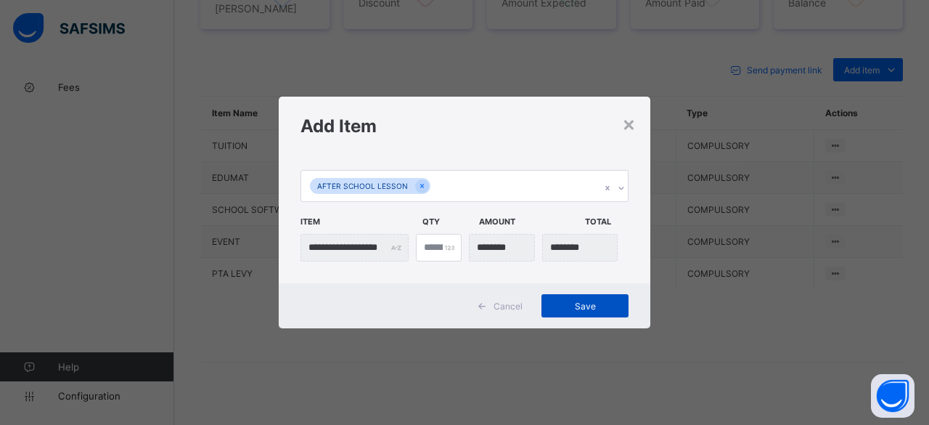
click at [597, 300] on span "Save" at bounding box center [584, 305] width 65 height 11
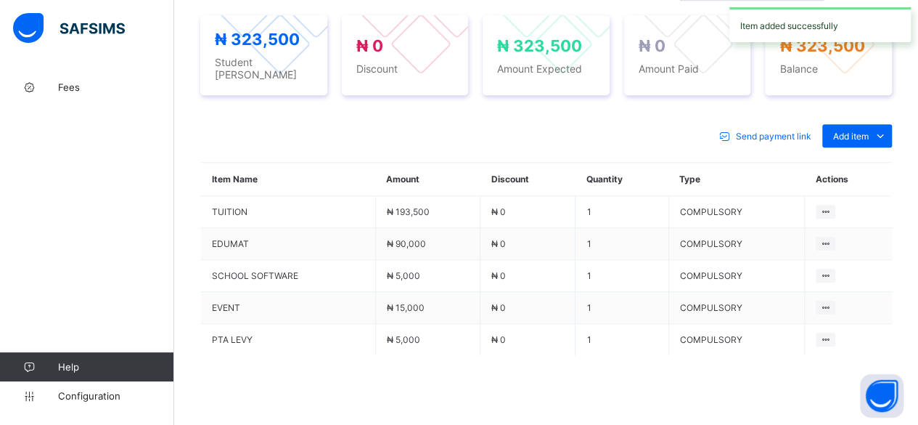
scroll to position [615, 0]
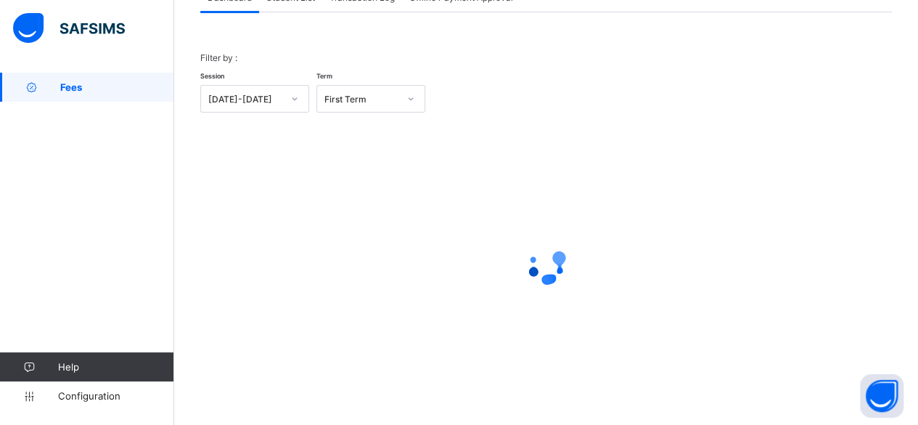
scroll to position [110, 0]
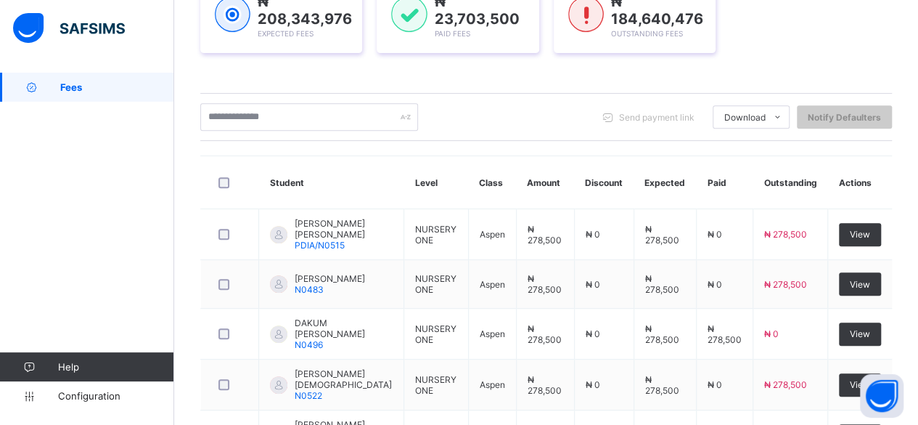
scroll to position [229, 0]
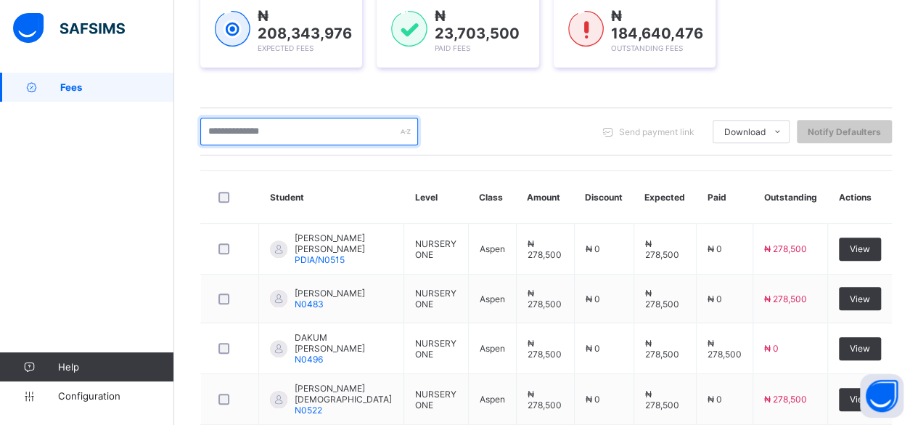
click at [353, 128] on input "text" at bounding box center [309, 132] width 218 height 28
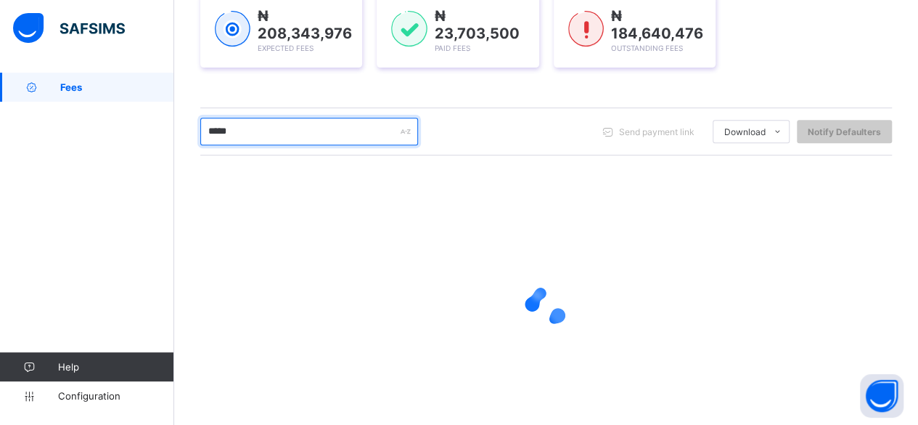
type input "******"
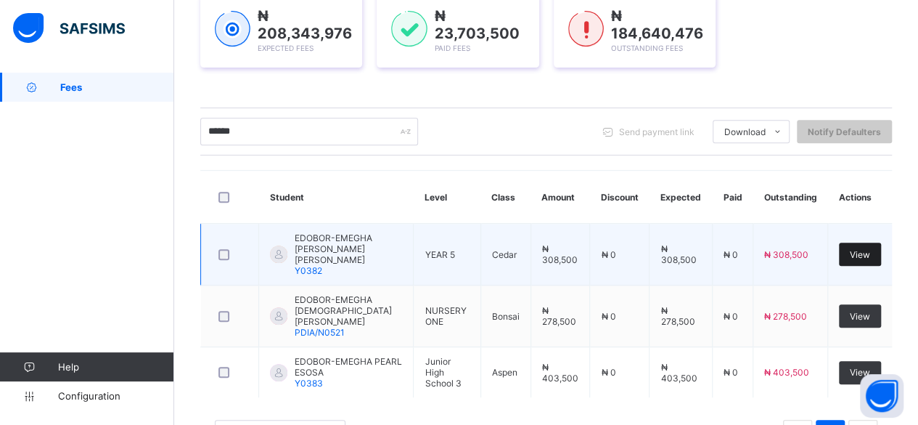
click at [862, 252] on div "View" at bounding box center [860, 253] width 42 height 23
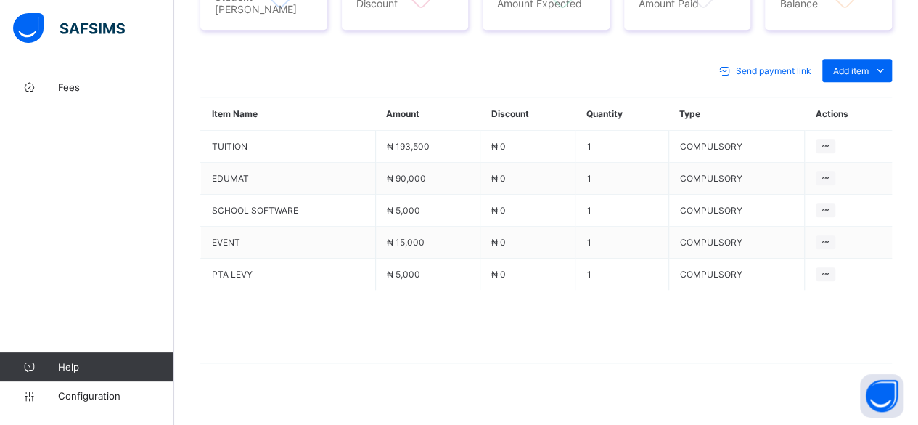
scroll to position [615, 0]
click at [866, 95] on div "Optional items" at bounding box center [856, 102] width 58 height 15
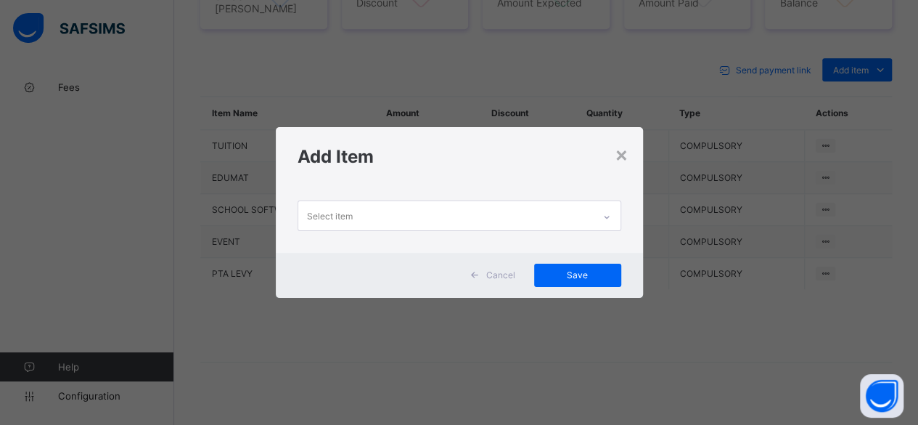
scroll to position [0, 0]
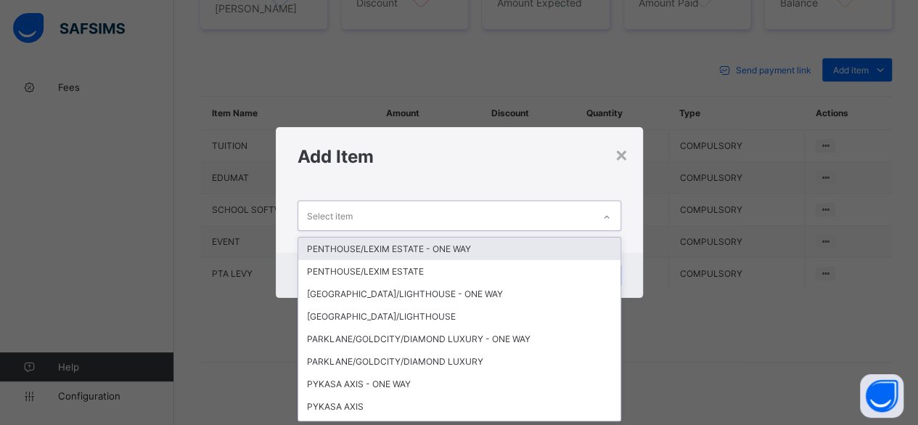
click at [428, 213] on div "Select item" at bounding box center [445, 215] width 295 height 28
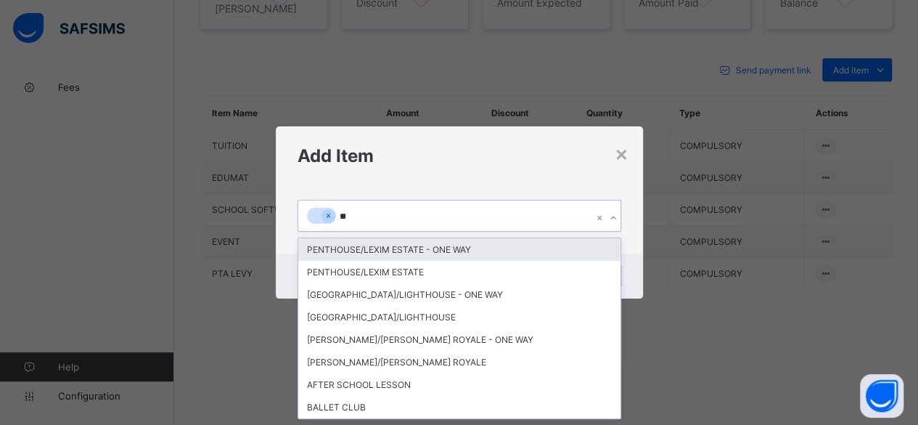
type input "***"
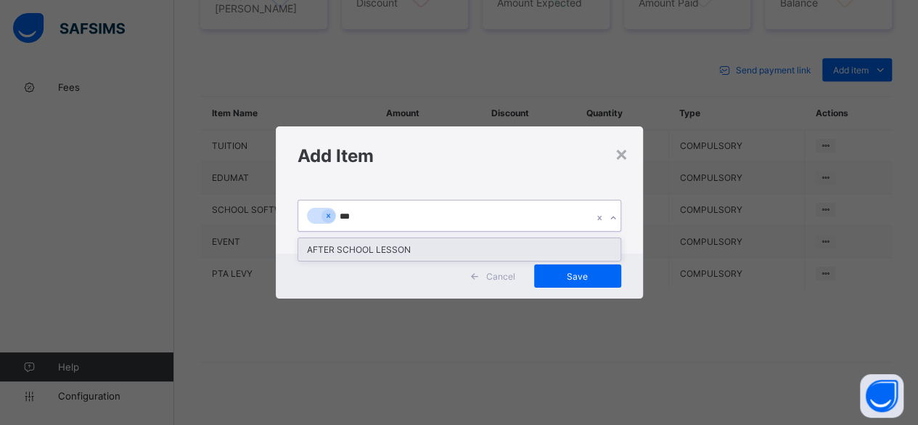
click at [395, 246] on div "AFTER SCHOOL LESSON" at bounding box center [459, 249] width 322 height 22
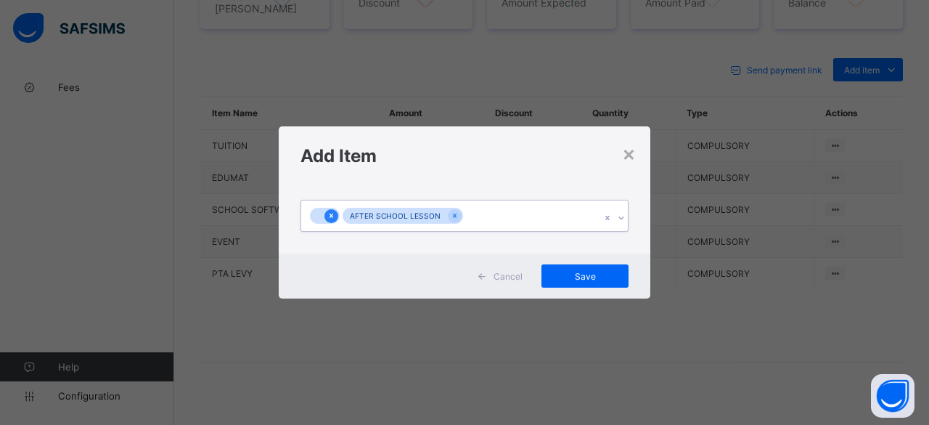
click at [329, 217] on icon at bounding box center [331, 215] width 4 height 4
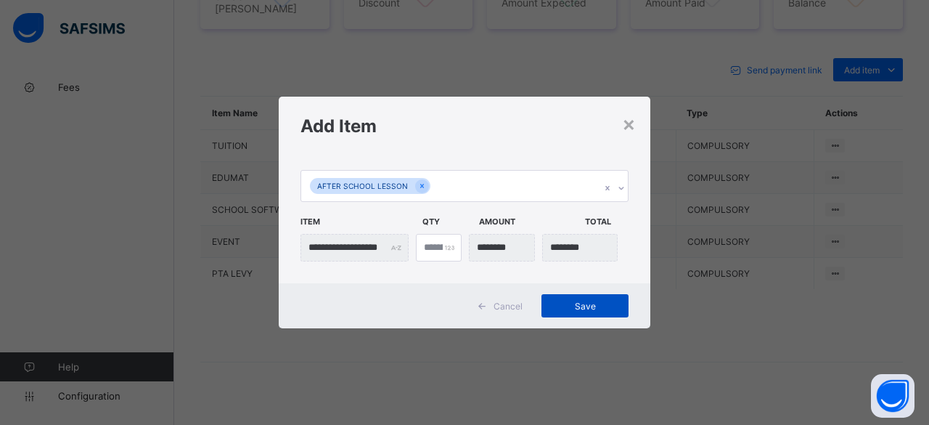
click at [565, 301] on span "Save" at bounding box center [584, 305] width 65 height 11
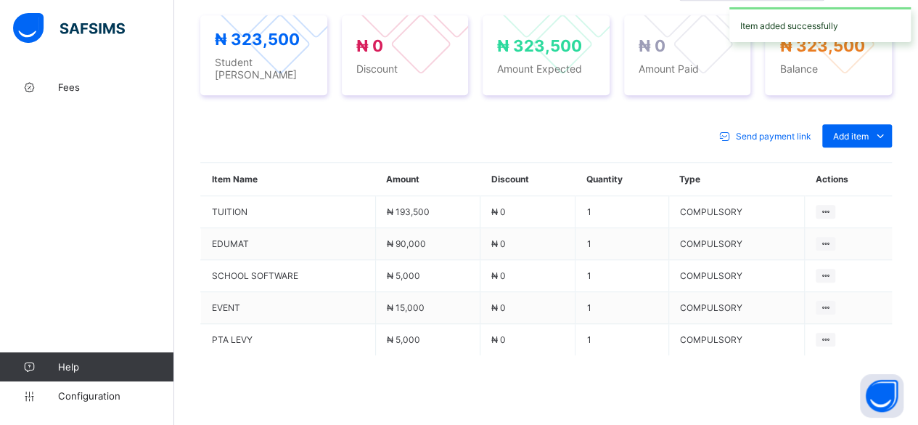
scroll to position [615, 0]
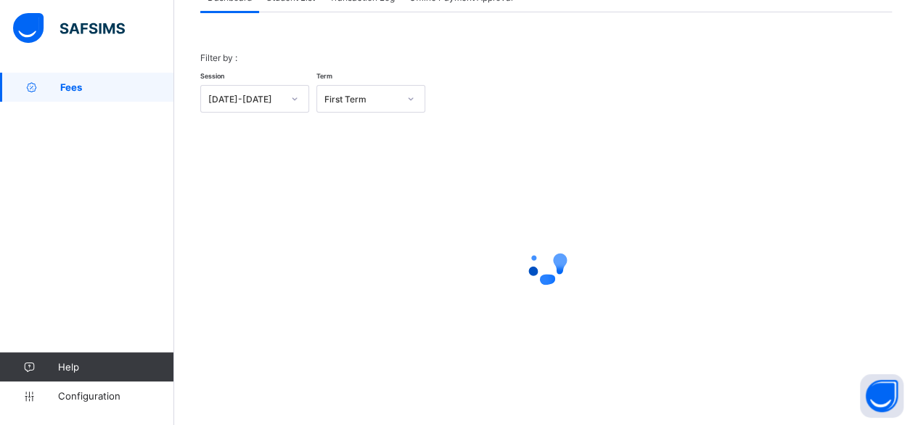
scroll to position [110, 0]
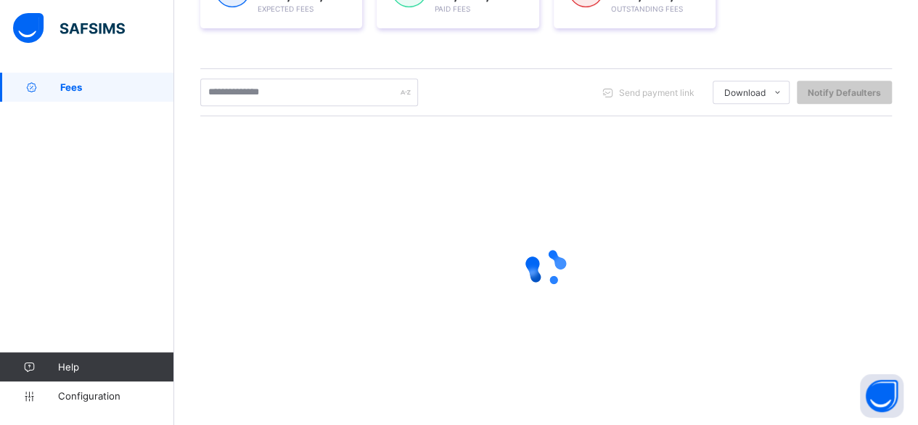
scroll to position [607, 0]
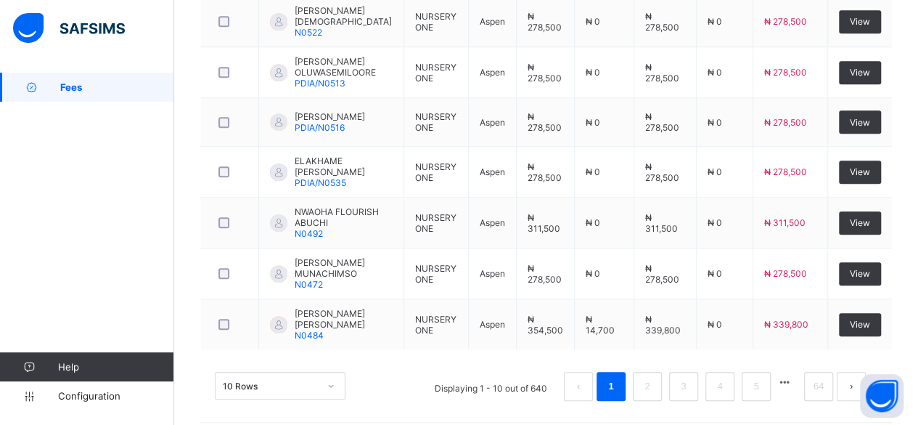
click at [290, 98] on td "[PERSON_NAME] PDIA/N0516" at bounding box center [331, 122] width 145 height 49
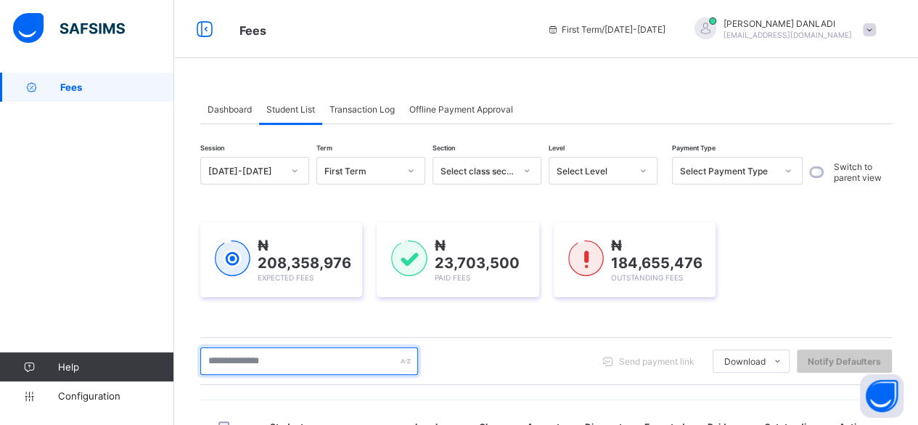
click at [298, 364] on input "text" at bounding box center [309, 361] width 218 height 28
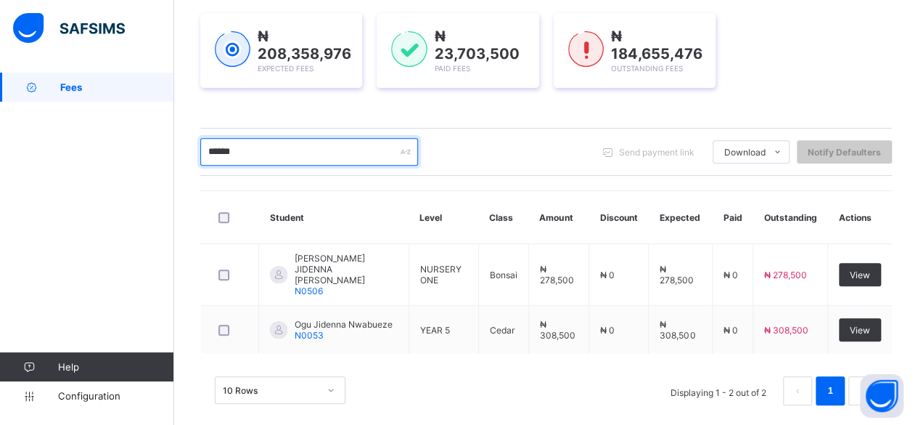
scroll to position [210, 0]
type input "******"
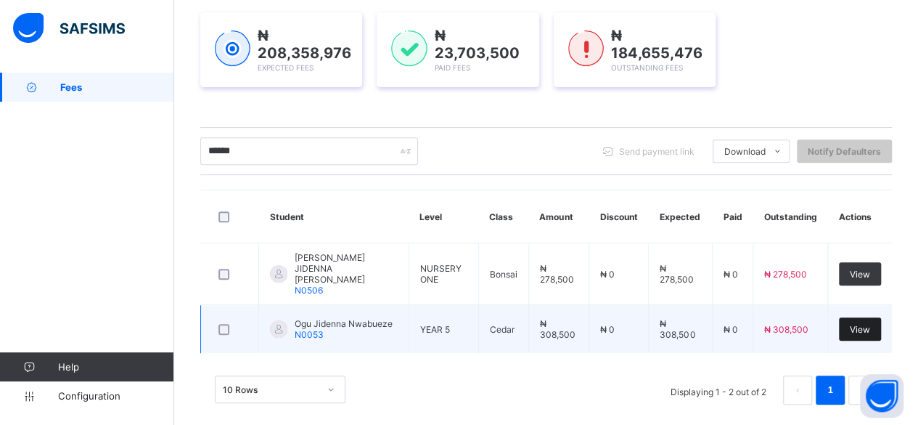
click at [881, 317] on div "View" at bounding box center [860, 328] width 42 height 23
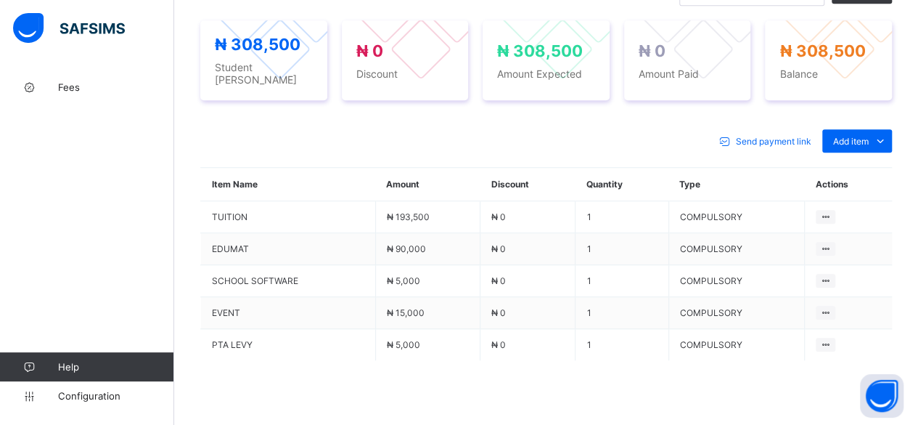
scroll to position [615, 0]
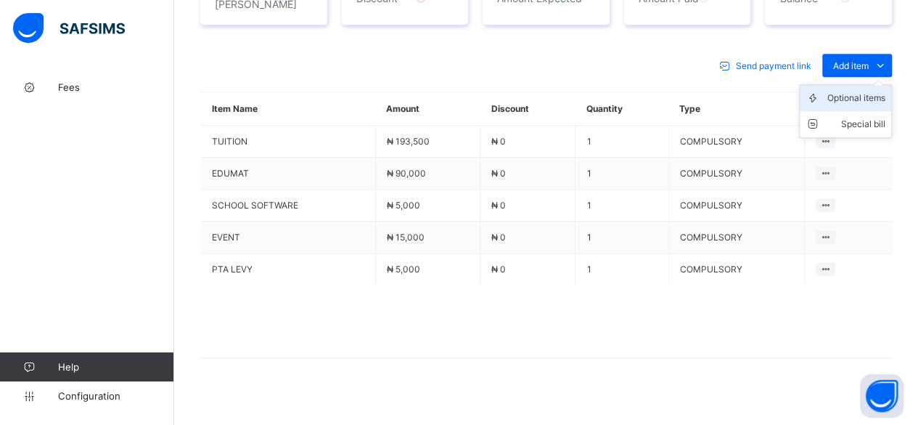
click at [873, 95] on div "Optional items" at bounding box center [856, 98] width 58 height 15
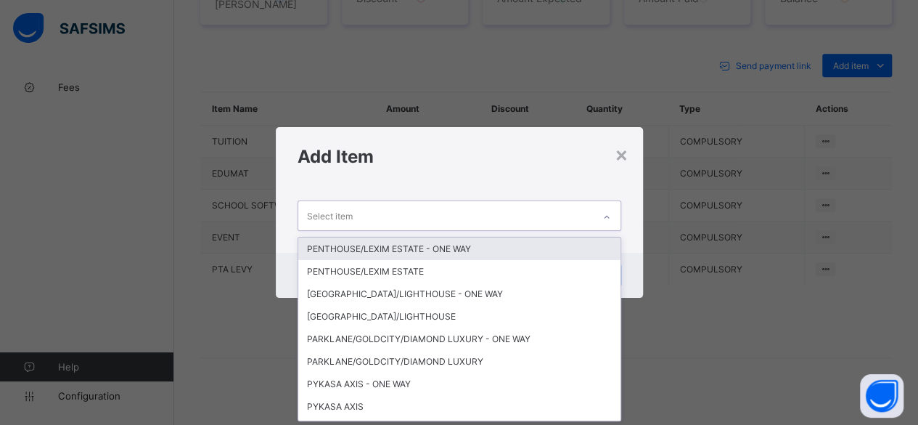
scroll to position [0, 0]
click at [575, 217] on div "Select item" at bounding box center [445, 215] width 295 height 28
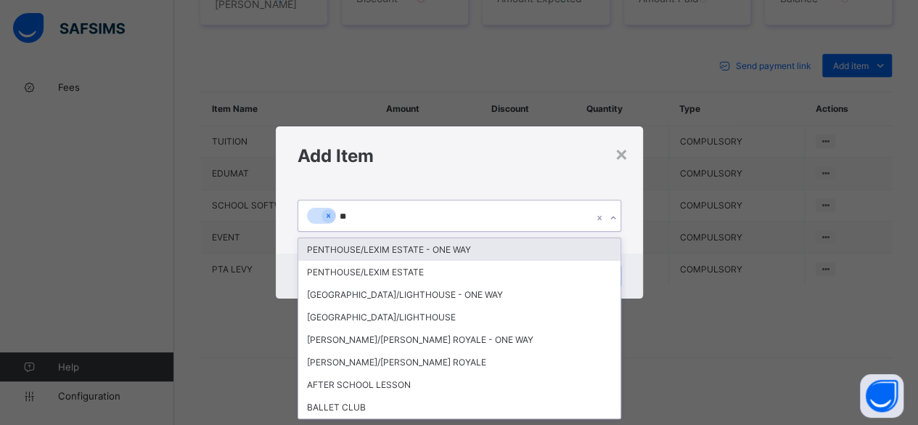
type input "***"
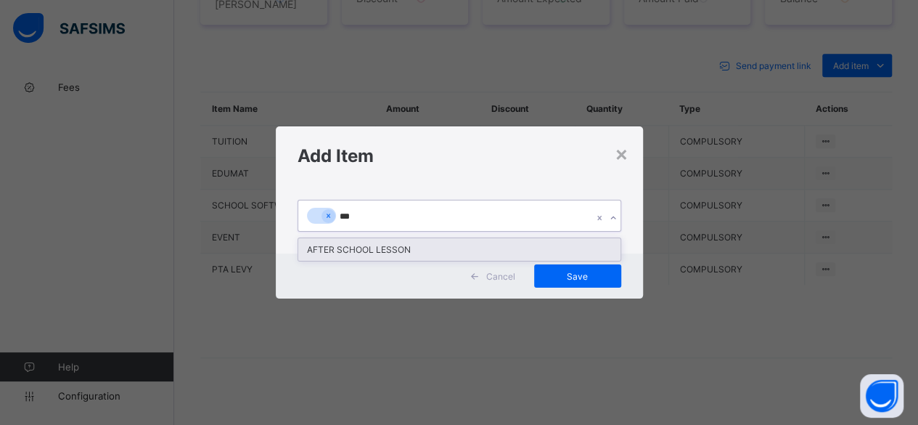
click at [387, 250] on div "AFTER SCHOOL LESSON" at bounding box center [459, 249] width 322 height 22
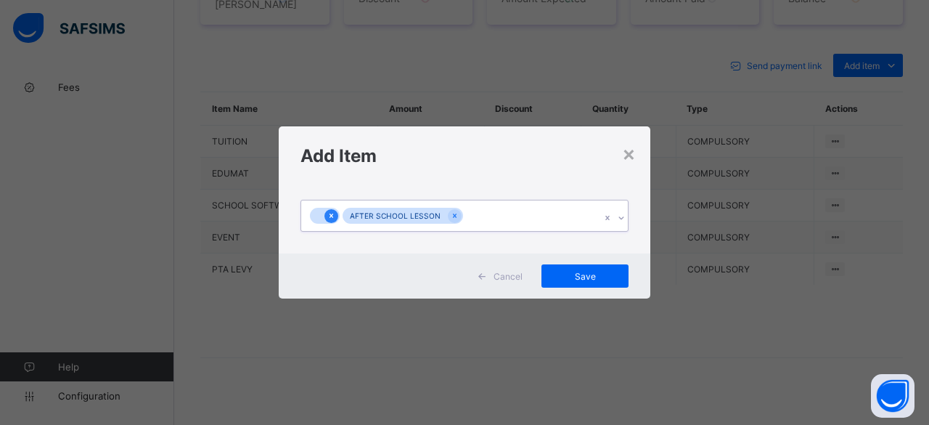
click at [329, 216] on icon at bounding box center [331, 215] width 8 height 10
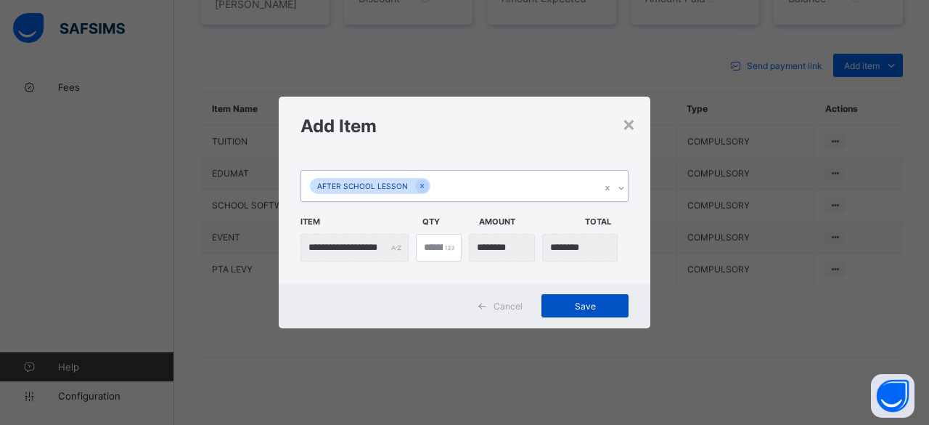
click at [585, 304] on span "Save" at bounding box center [584, 305] width 65 height 11
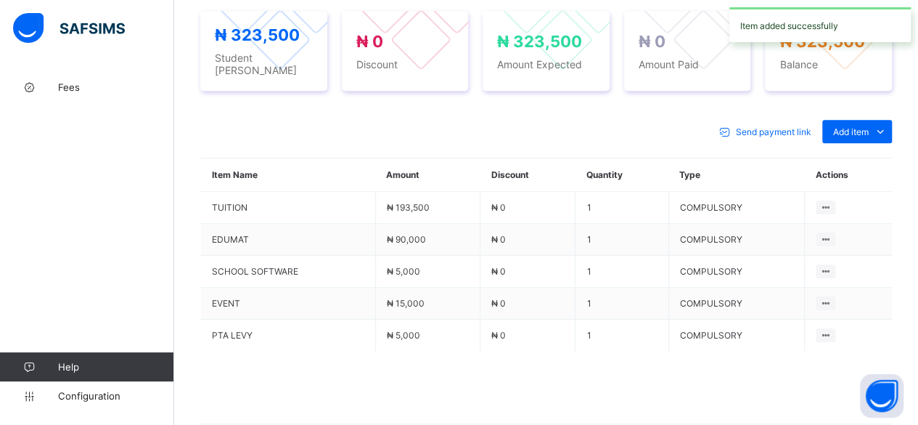
scroll to position [615, 0]
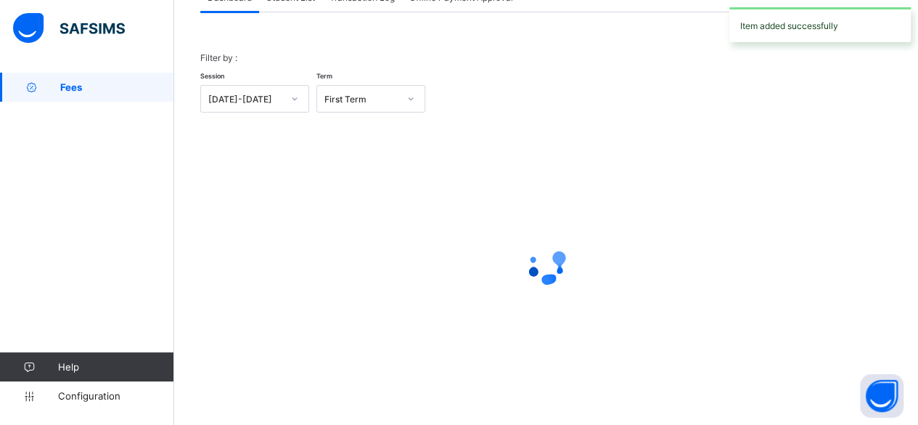
scroll to position [110, 0]
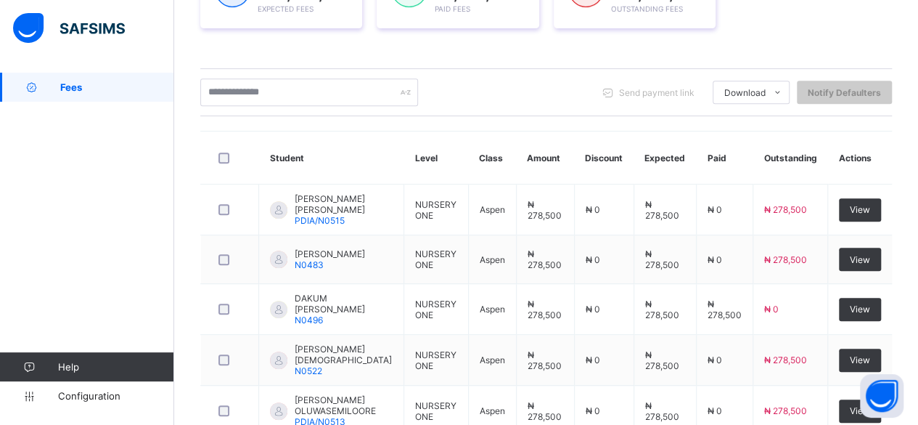
scroll to position [607, 0]
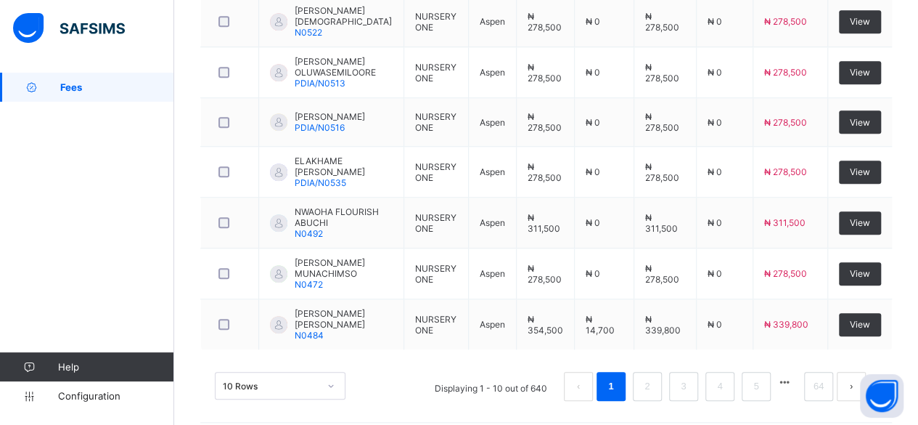
click at [287, 98] on td "[PERSON_NAME] PDIA/N0516" at bounding box center [331, 122] width 145 height 49
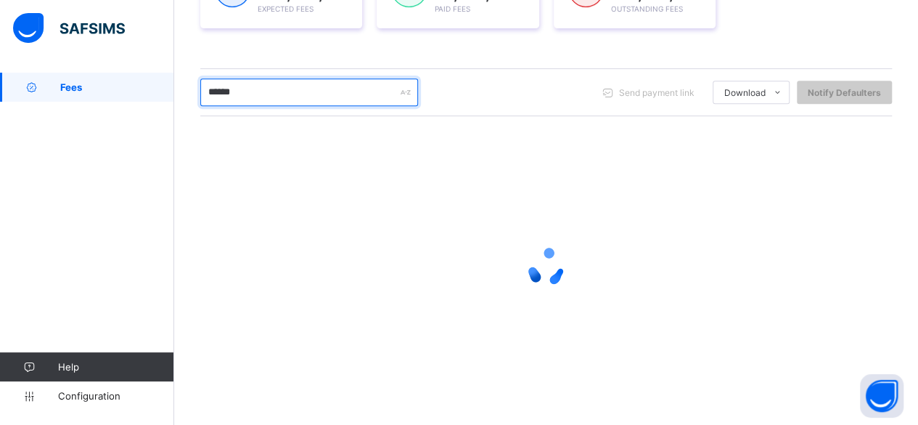
scroll to position [161, 0]
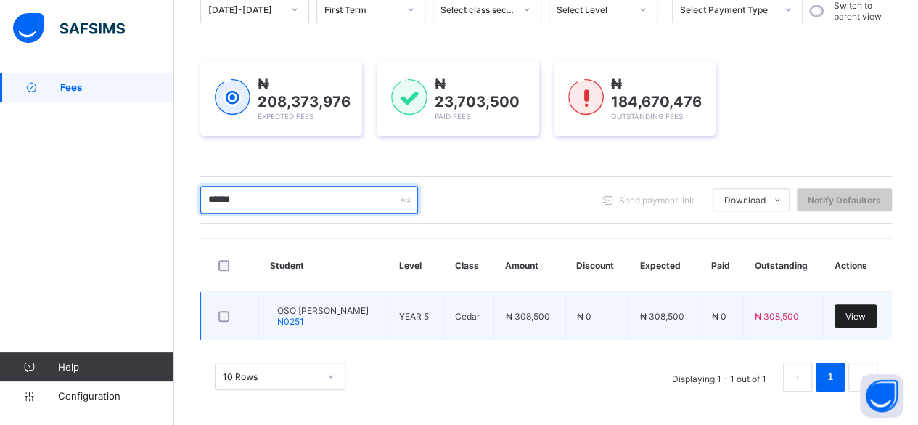
type input "******"
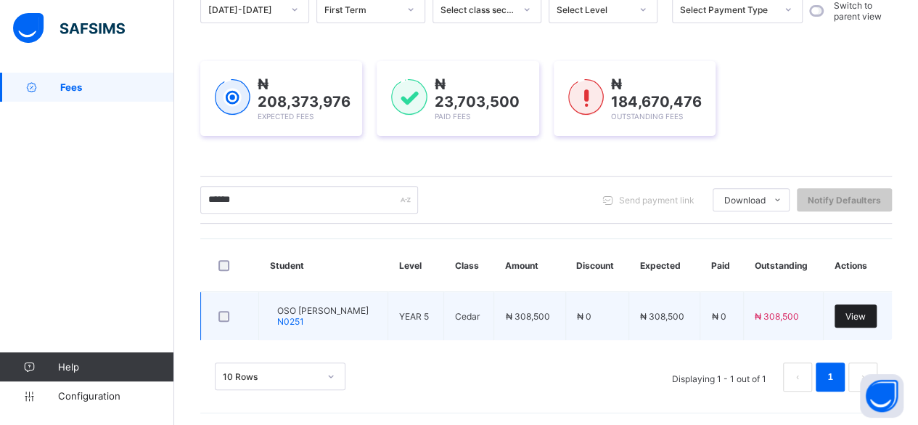
click at [866, 312] on span "View" at bounding box center [855, 316] width 20 height 11
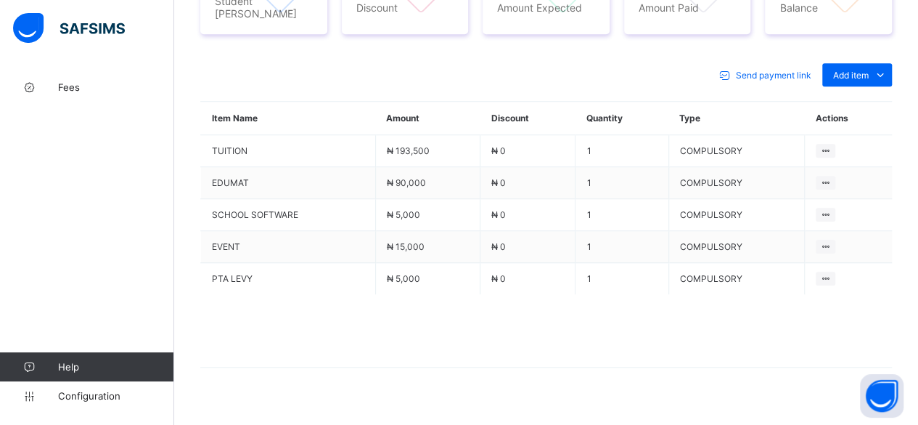
scroll to position [615, 0]
click at [866, 68] on span "Add item" at bounding box center [851, 73] width 36 height 11
click at [866, 99] on div "Optional items" at bounding box center [856, 106] width 58 height 15
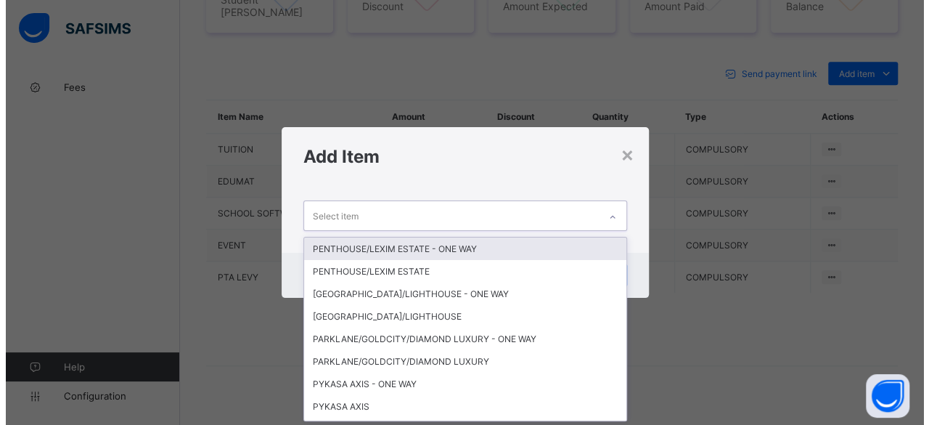
scroll to position [0, 0]
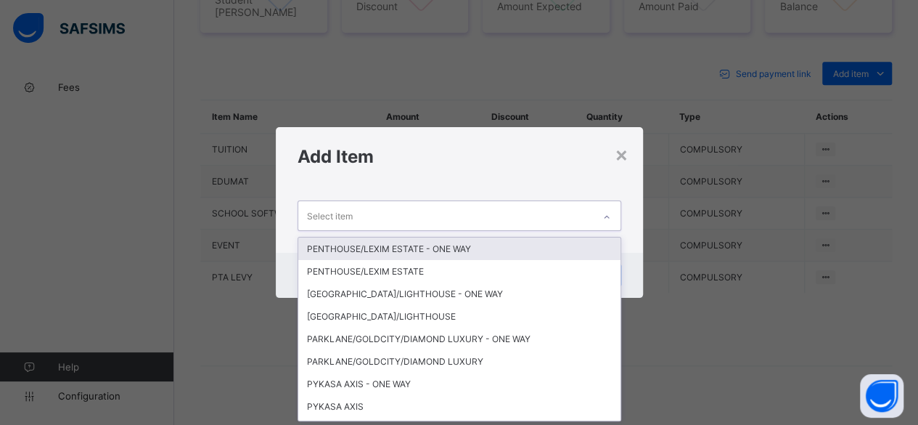
click at [425, 221] on div "Select item" at bounding box center [445, 215] width 295 height 28
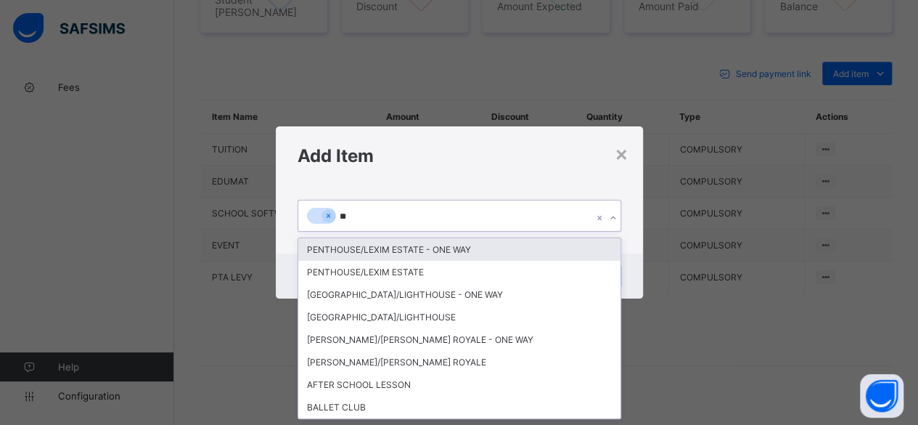
type input "***"
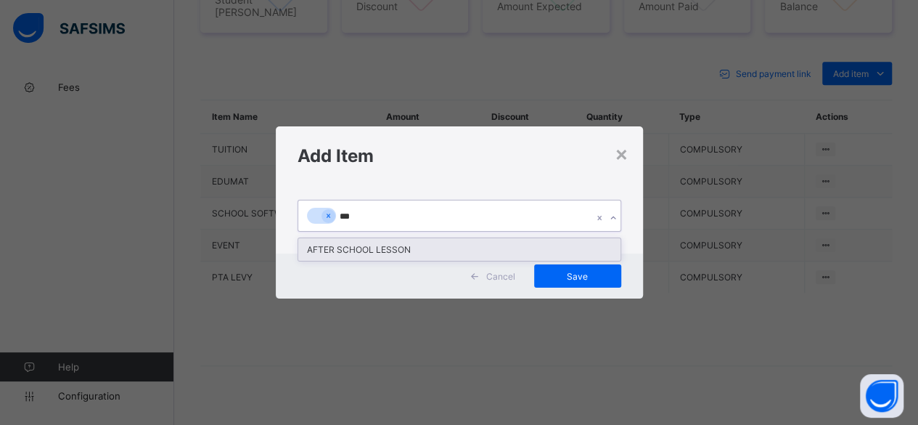
click at [398, 247] on div "AFTER SCHOOL LESSON" at bounding box center [459, 249] width 322 height 22
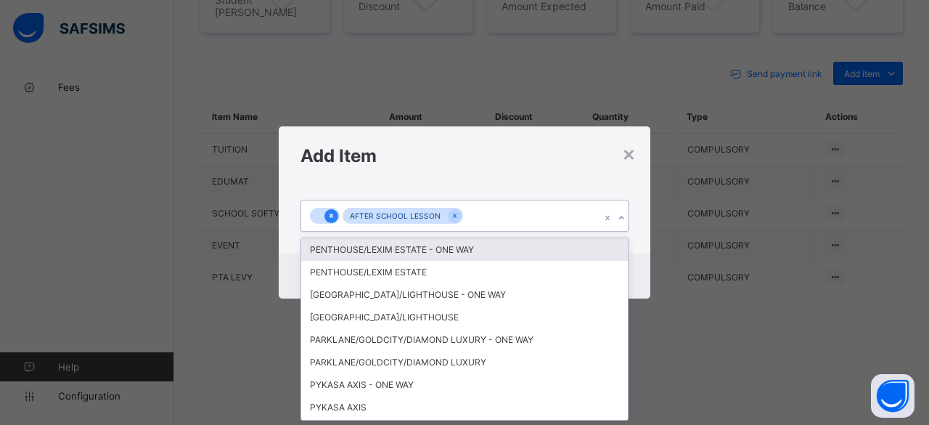
click at [324, 215] on div at bounding box center [317, 216] width 15 height 17
click at [328, 214] on icon at bounding box center [331, 215] width 8 height 10
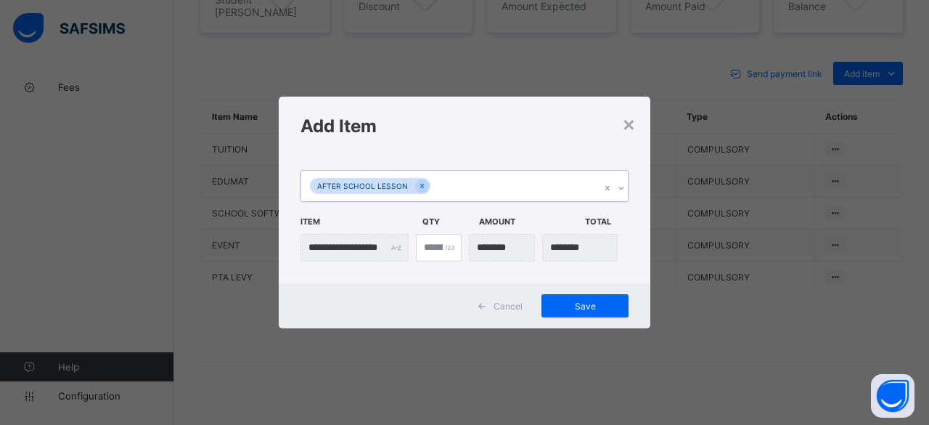
click at [526, 191] on div "AFTER SCHOOL LESSON" at bounding box center [450, 186] width 299 height 30
click at [583, 305] on span "Save" at bounding box center [584, 305] width 65 height 11
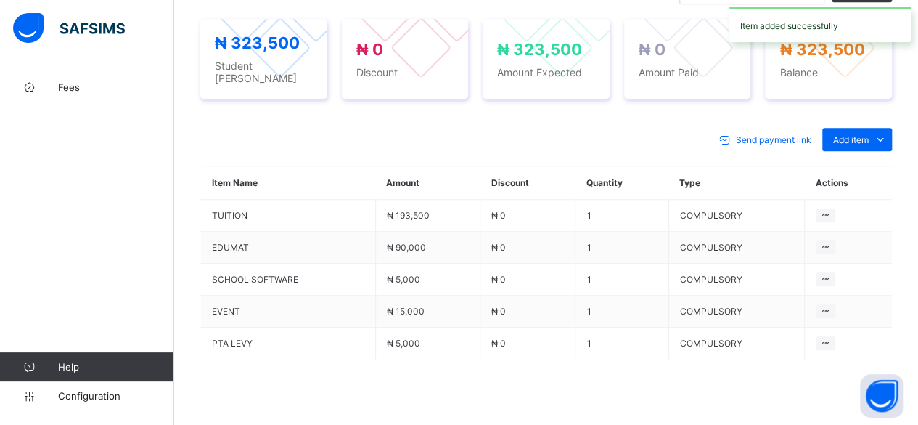
scroll to position [615, 0]
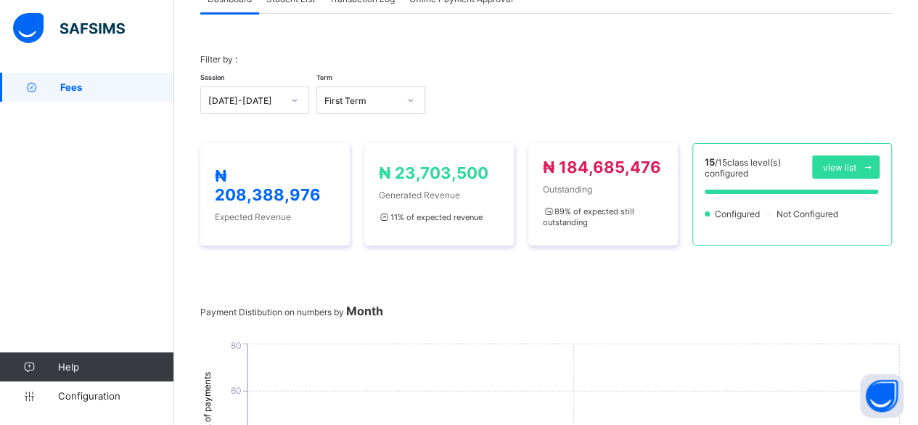
scroll to position [615, 0]
